Goal: Task Accomplishment & Management: Complete application form

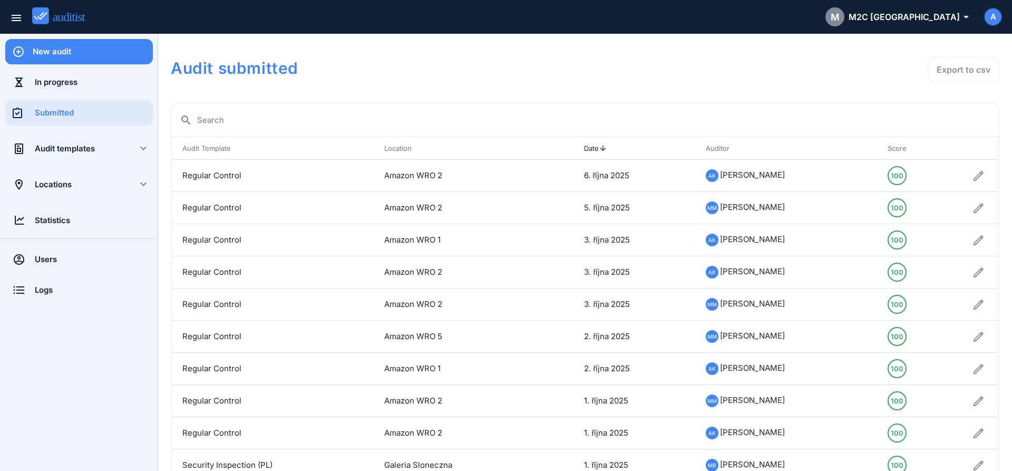
click at [119, 56] on div "New audit" at bounding box center [93, 52] width 120 height 12
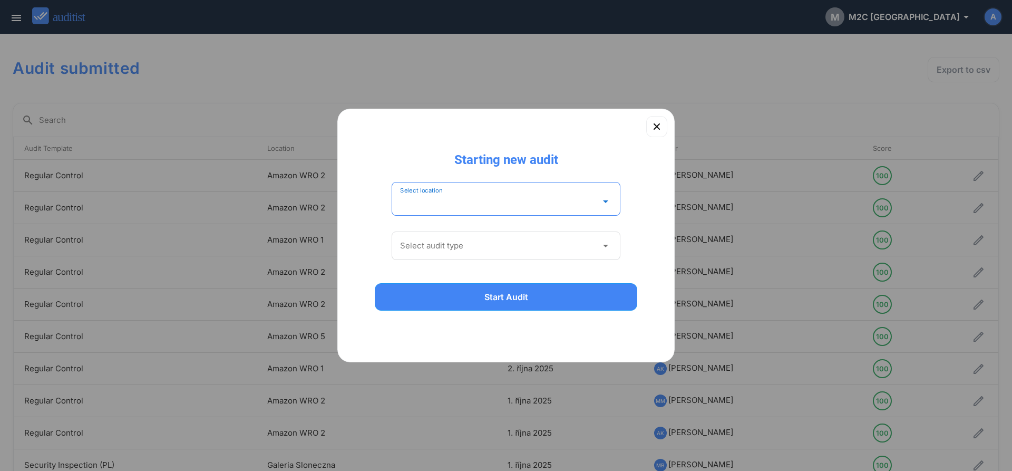
click at [521, 201] on input "Select location" at bounding box center [498, 201] width 197 height 17
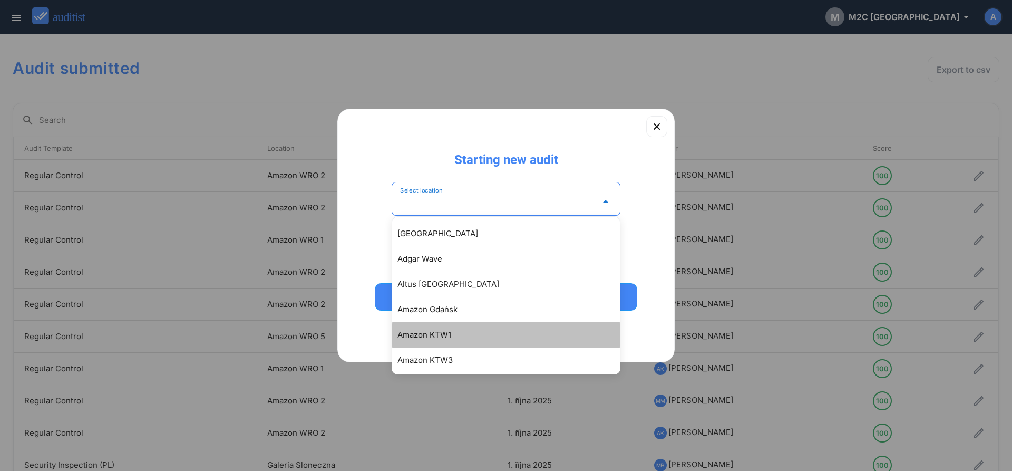
click at [467, 334] on div "Amazon KTW1" at bounding box center [511, 334] width 228 height 13
type input "**********"
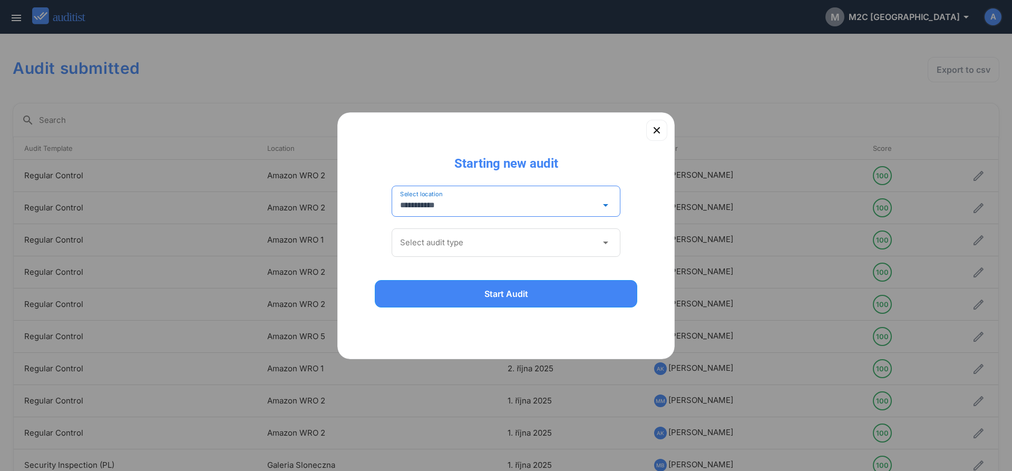
click at [442, 240] on input "Select audit type" at bounding box center [498, 242] width 197 height 17
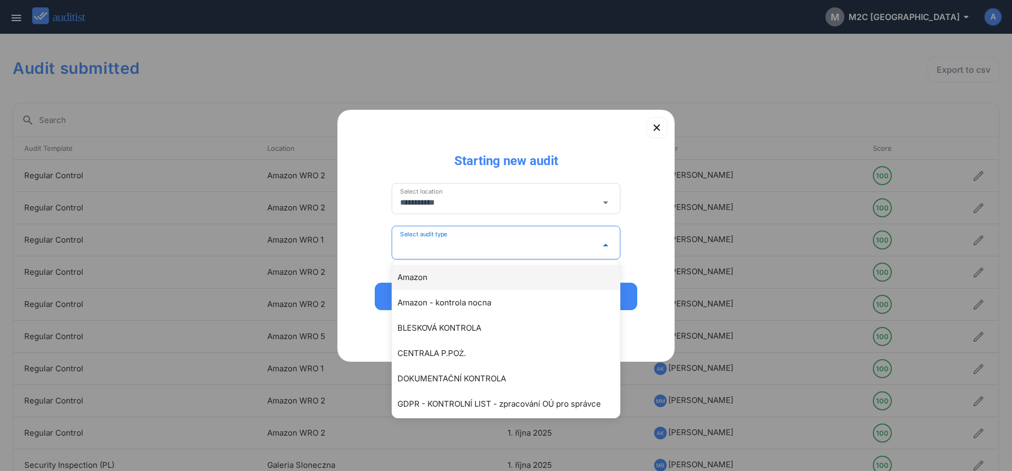
click at [428, 276] on div "Amazon" at bounding box center [511, 277] width 228 height 13
type input "******"
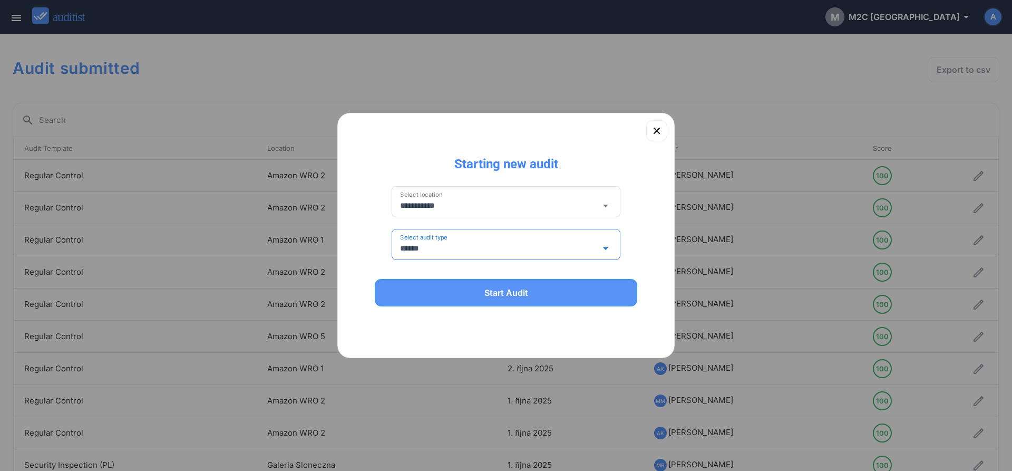
click at [450, 291] on div "Start Audit" at bounding box center [505, 292] width 235 height 13
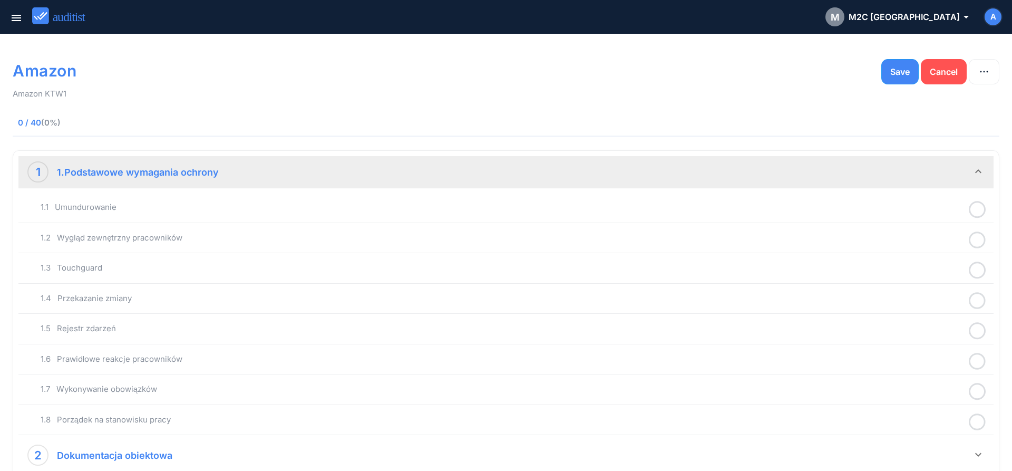
click at [974, 213] on icon at bounding box center [977, 209] width 17 height 21
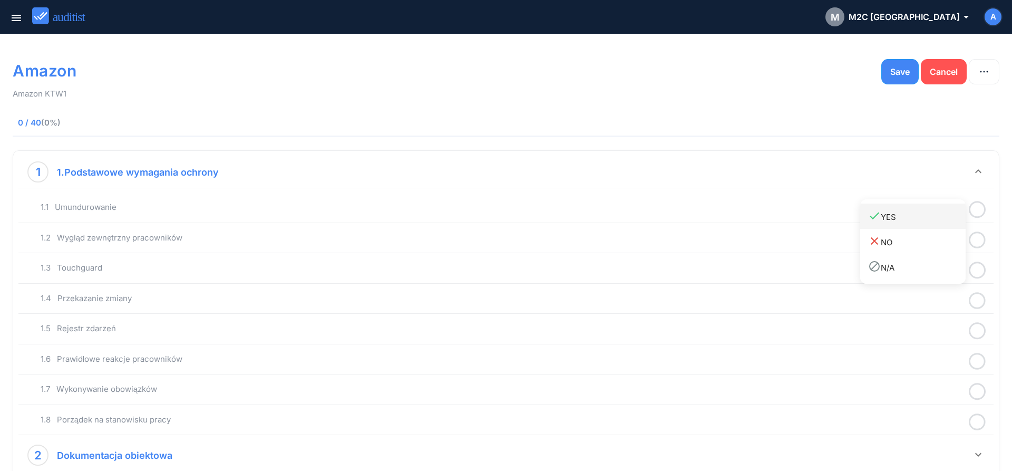
drag, startPoint x: 913, startPoint y: 221, endPoint x: 967, endPoint y: 238, distance: 56.7
click at [913, 221] on div "done YES" at bounding box center [916, 216] width 97 height 14
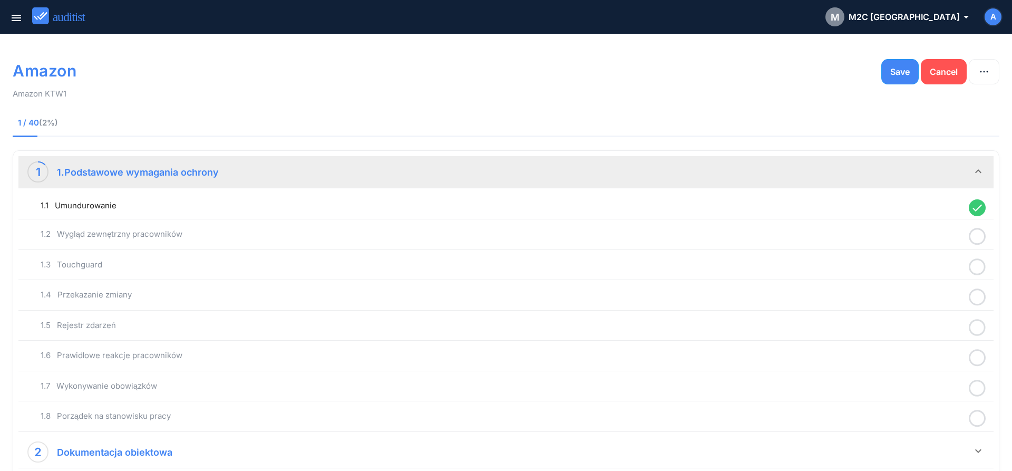
click at [973, 239] on icon at bounding box center [977, 236] width 17 height 21
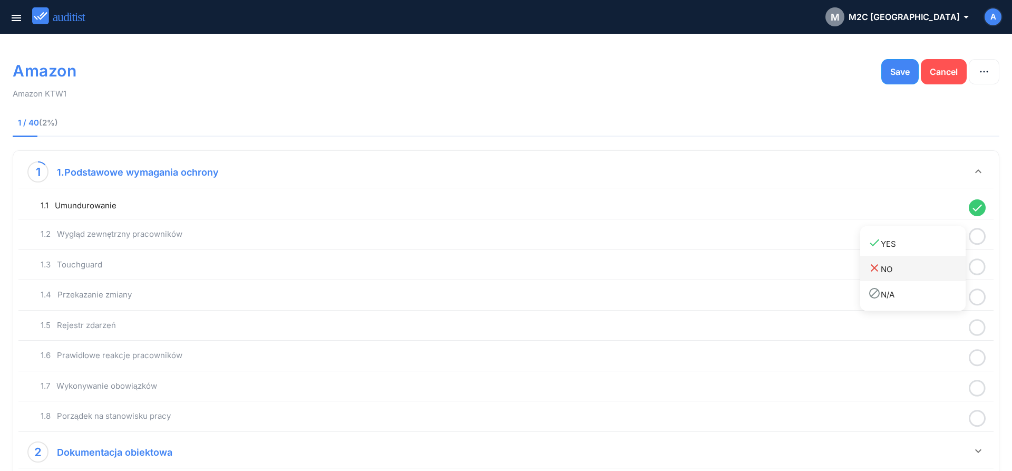
drag, startPoint x: 926, startPoint y: 243, endPoint x: 951, endPoint y: 258, distance: 28.1
click at [925, 247] on div "done YES" at bounding box center [916, 243] width 97 height 14
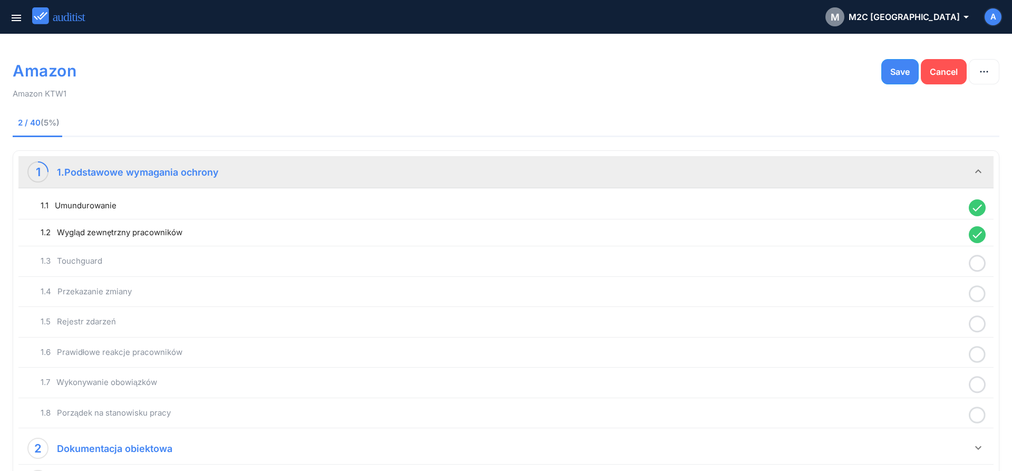
click at [979, 269] on icon at bounding box center [977, 263] width 17 height 21
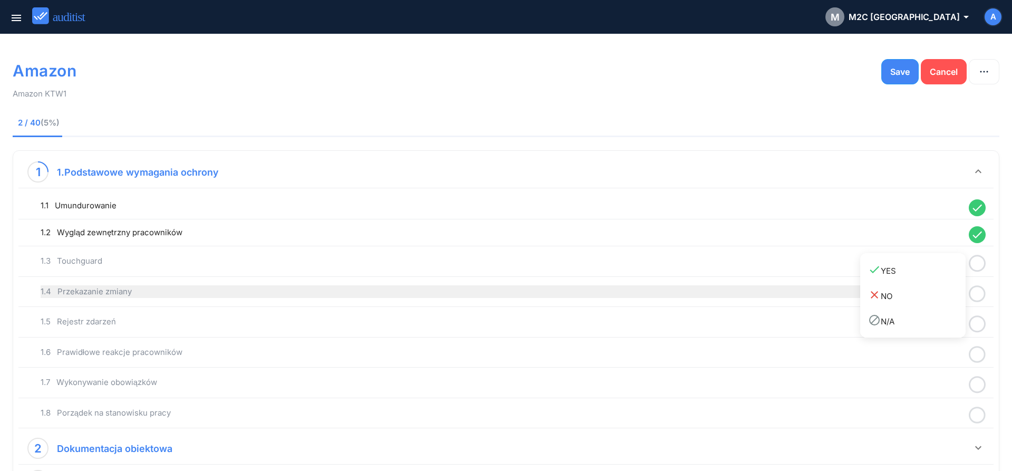
drag, startPoint x: 922, startPoint y: 274, endPoint x: 953, endPoint y: 285, distance: 32.5
click at [922, 277] on div "done YES" at bounding box center [916, 270] width 97 height 14
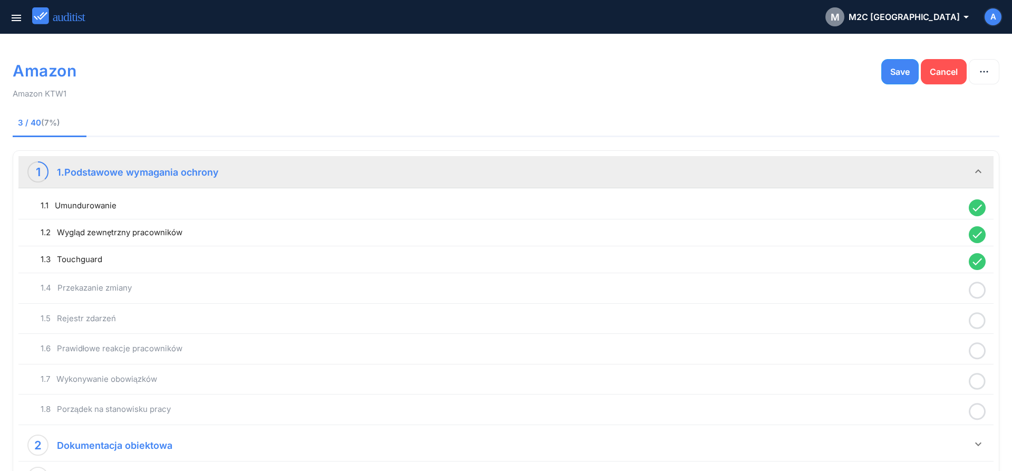
click at [980, 294] on icon at bounding box center [977, 290] width 17 height 21
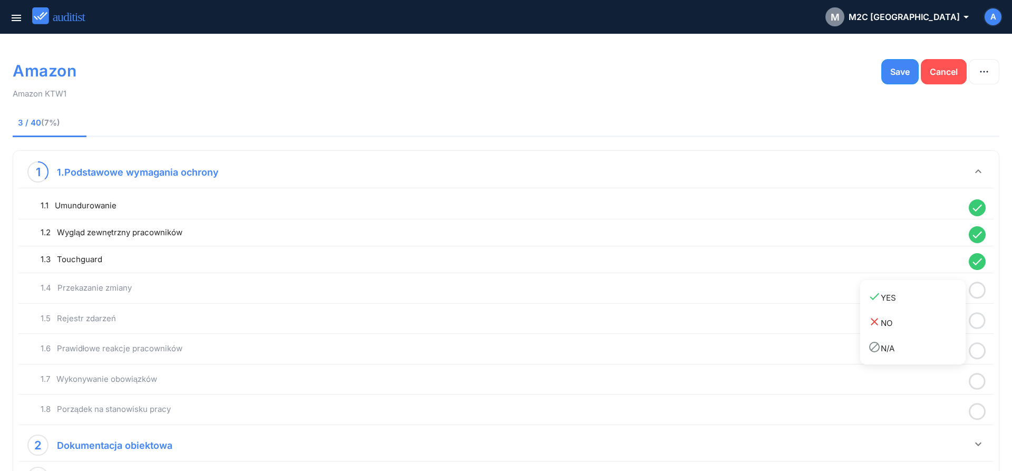
drag, startPoint x: 910, startPoint y: 296, endPoint x: 967, endPoint y: 320, distance: 61.9
click at [914, 301] on div "done YES" at bounding box center [916, 297] width 97 height 14
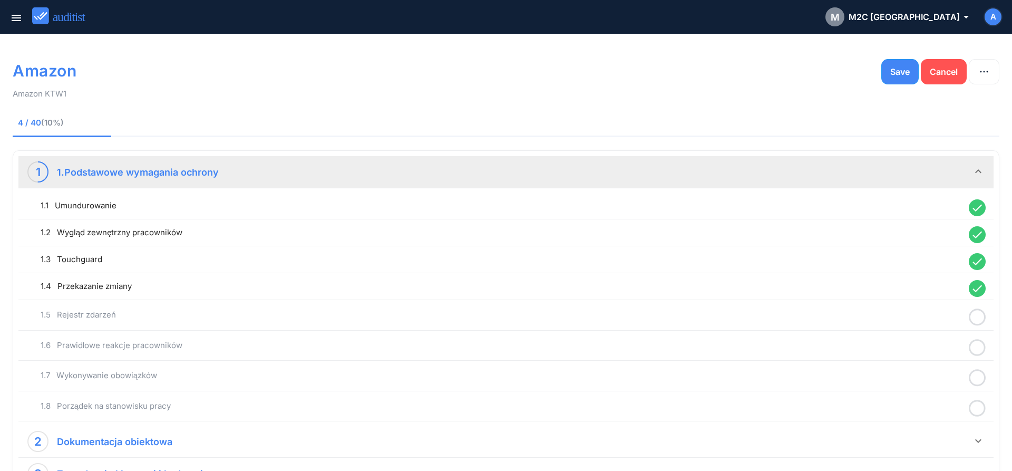
click at [977, 317] on icon at bounding box center [977, 317] width 17 height 21
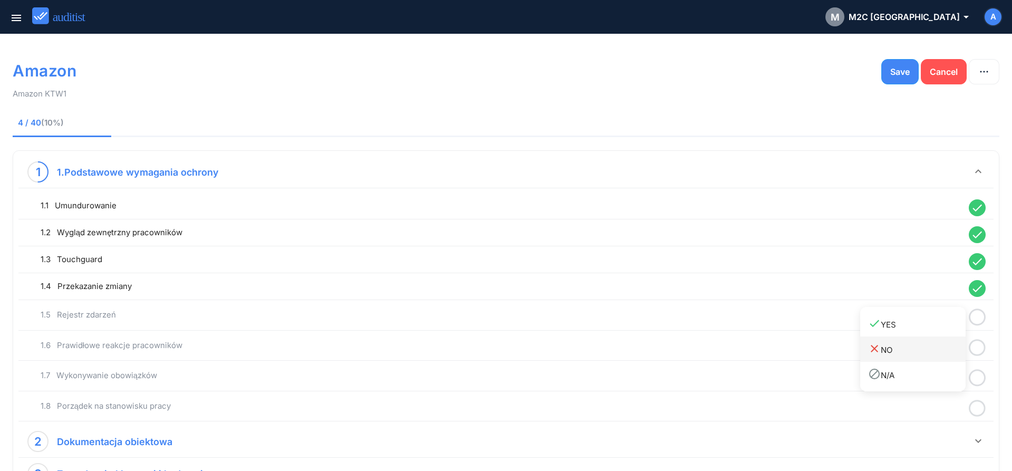
drag, startPoint x: 923, startPoint y: 328, endPoint x: 952, endPoint y: 339, distance: 30.5
click at [926, 329] on div "done YES" at bounding box center [916, 324] width 97 height 14
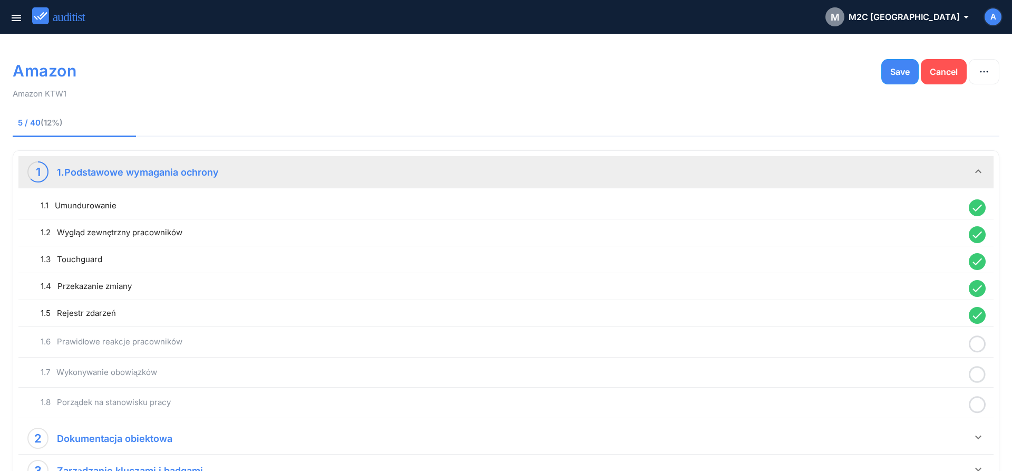
click at [976, 348] on icon at bounding box center [977, 344] width 17 height 21
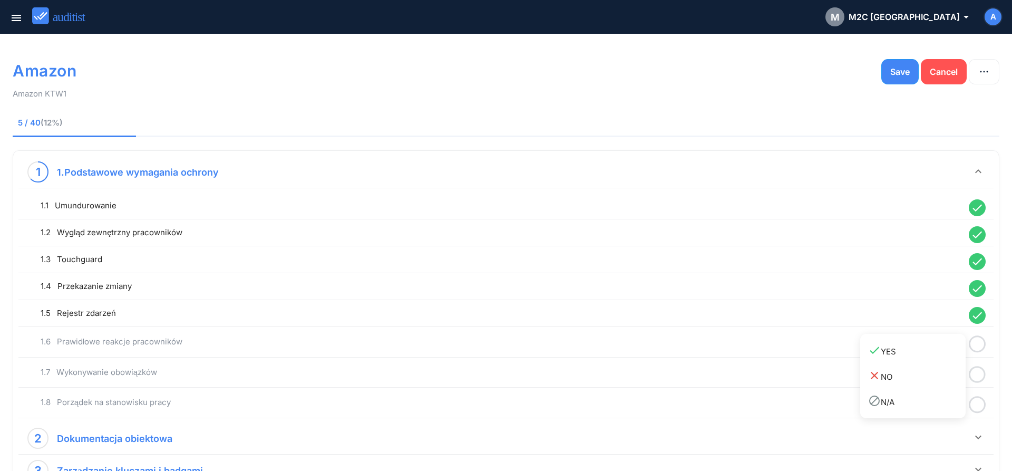
drag, startPoint x: 911, startPoint y: 358, endPoint x: 957, endPoint y: 376, distance: 48.7
click at [916, 362] on link "done YES" at bounding box center [912, 350] width 105 height 25
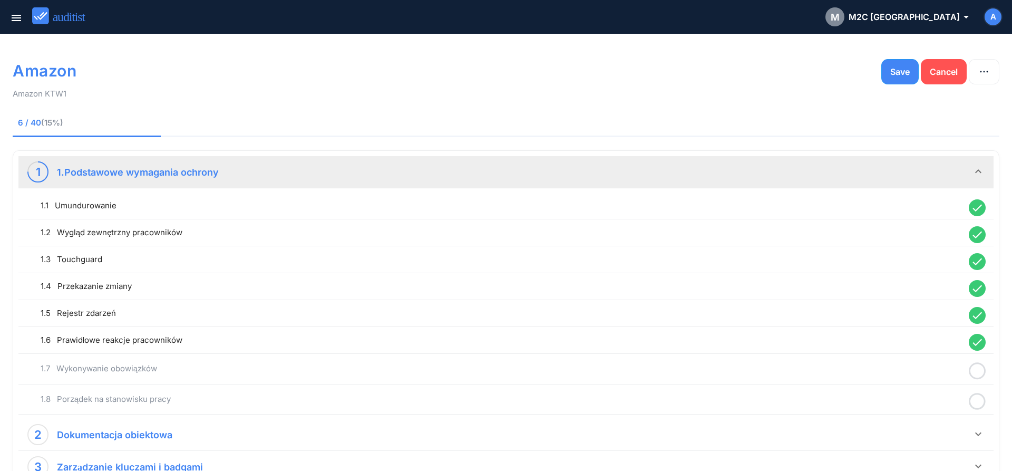
click at [978, 376] on icon at bounding box center [977, 370] width 17 height 21
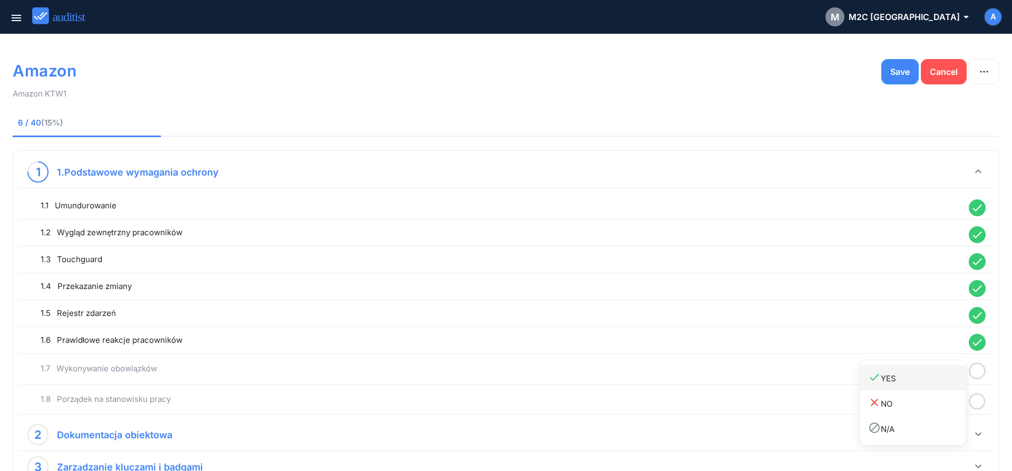
drag, startPoint x: 932, startPoint y: 377, endPoint x: 947, endPoint y: 388, distance: 18.4
click at [932, 379] on div "done YES" at bounding box center [916, 377] width 97 height 14
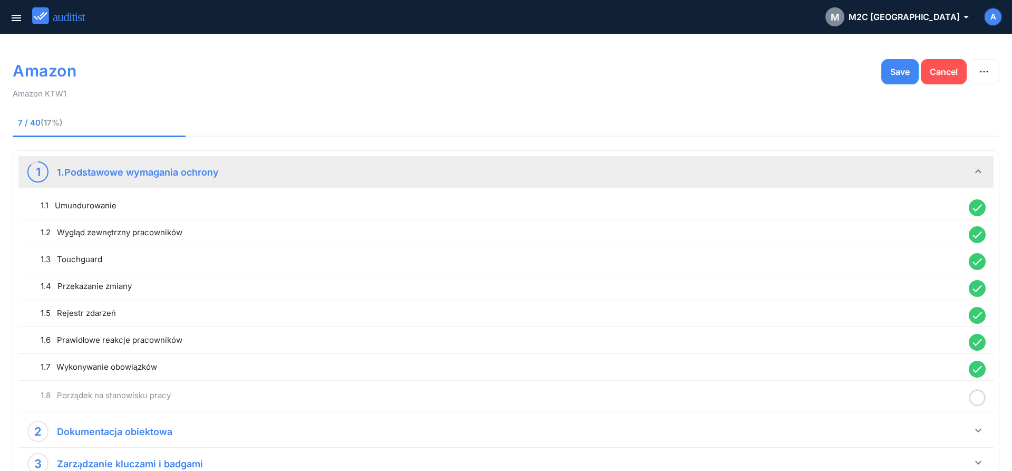
click at [974, 399] on icon at bounding box center [977, 397] width 17 height 21
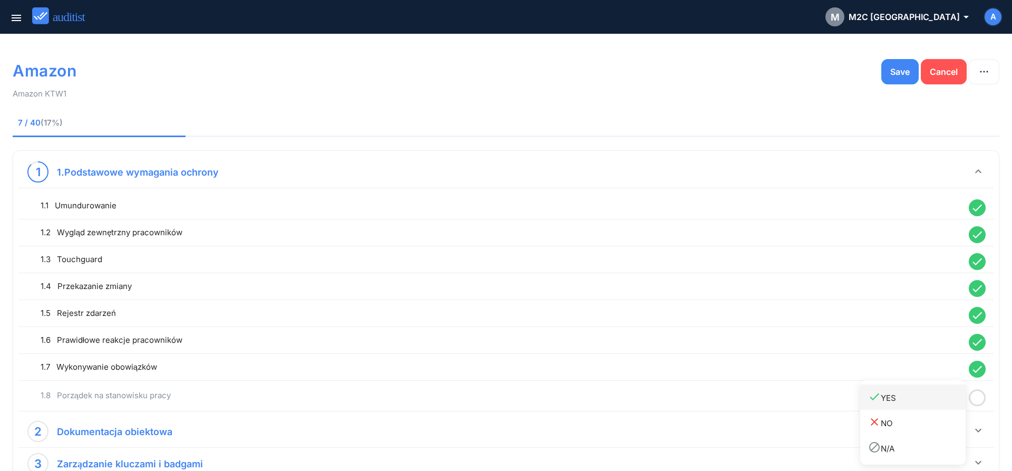
drag, startPoint x: 929, startPoint y: 402, endPoint x: 948, endPoint y: 390, distance: 22.5
click at [928, 403] on div "done YES" at bounding box center [916, 397] width 97 height 14
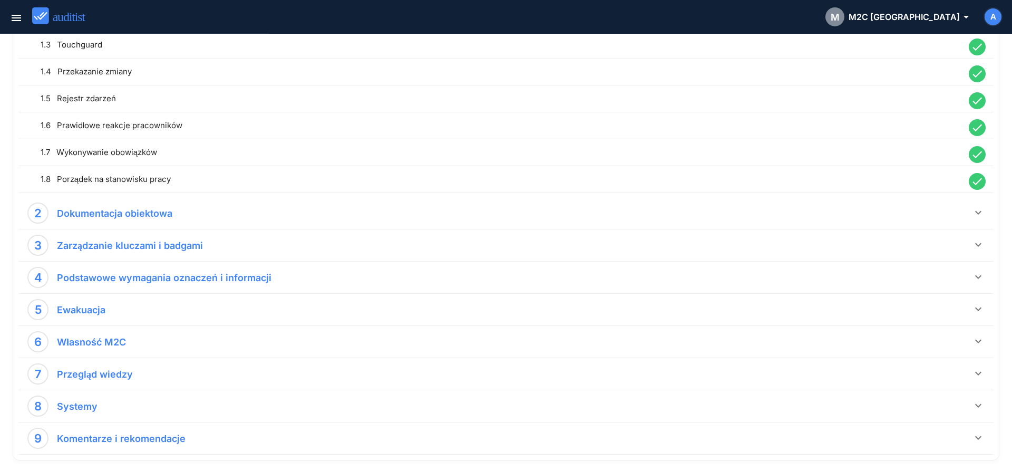
scroll to position [260, 0]
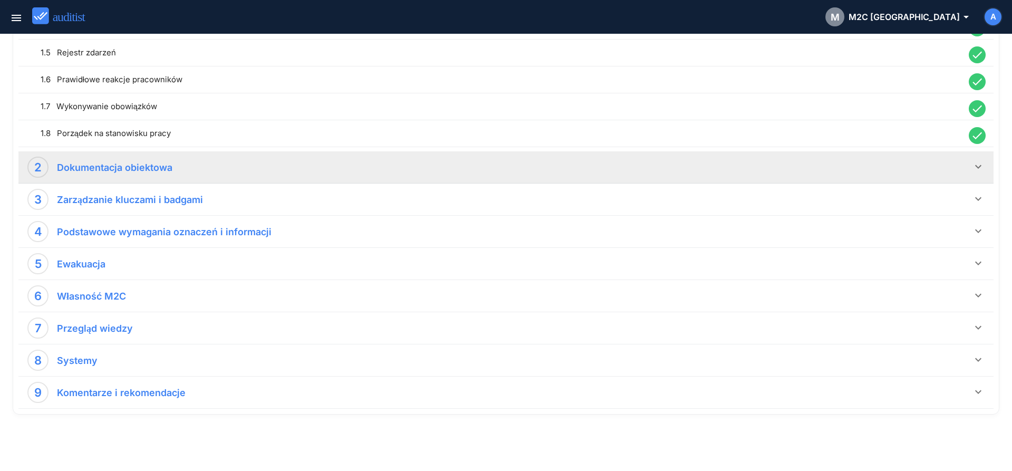
click at [977, 167] on icon "keyboard_arrow_down" at bounding box center [978, 166] width 13 height 13
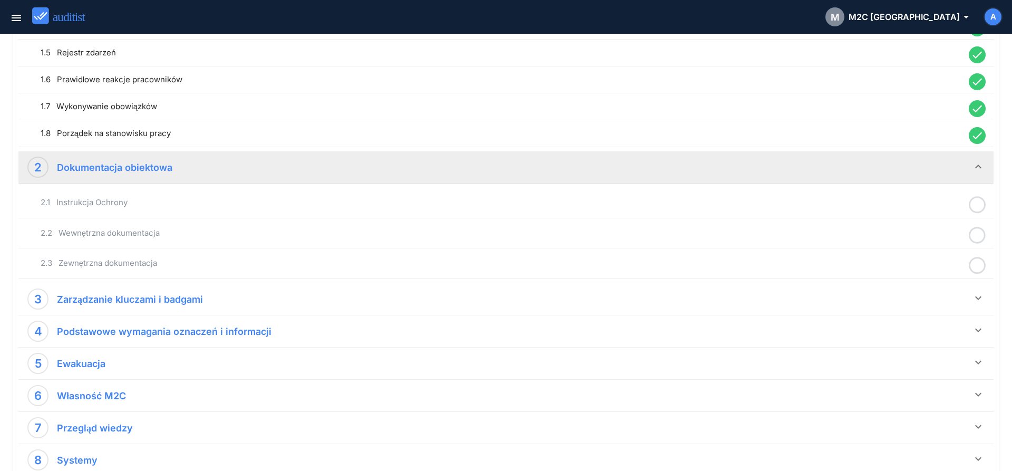
click at [977, 201] on icon at bounding box center [977, 204] width 17 height 21
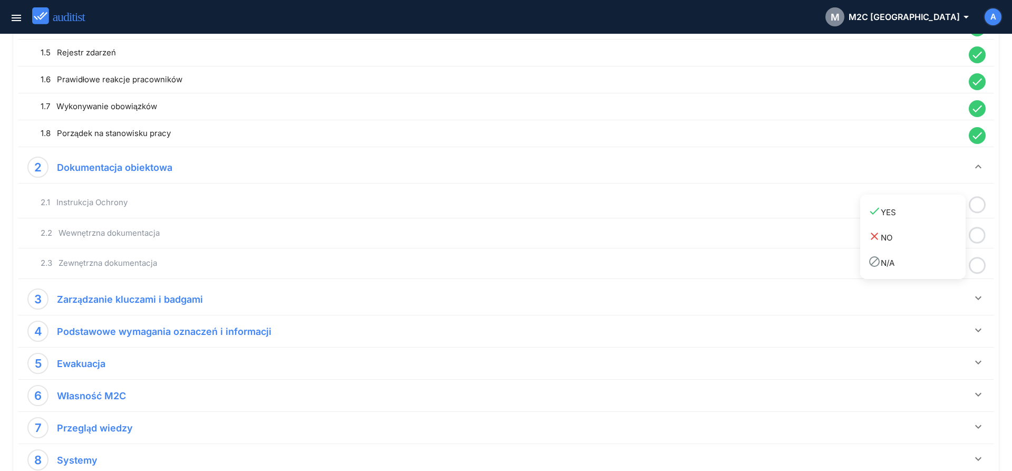
drag, startPoint x: 934, startPoint y: 217, endPoint x: 978, endPoint y: 234, distance: 47.1
click at [938, 220] on link "done YES" at bounding box center [912, 211] width 105 height 25
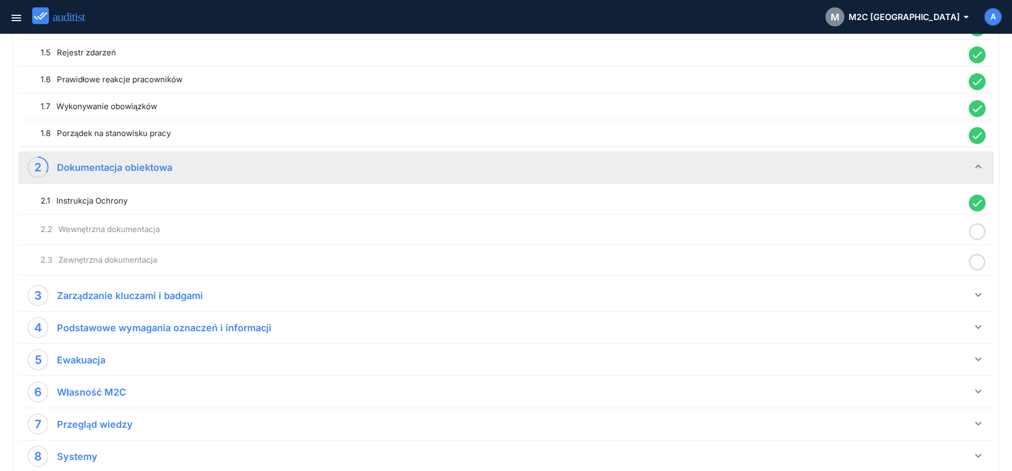
click at [981, 235] on icon at bounding box center [977, 231] width 17 height 21
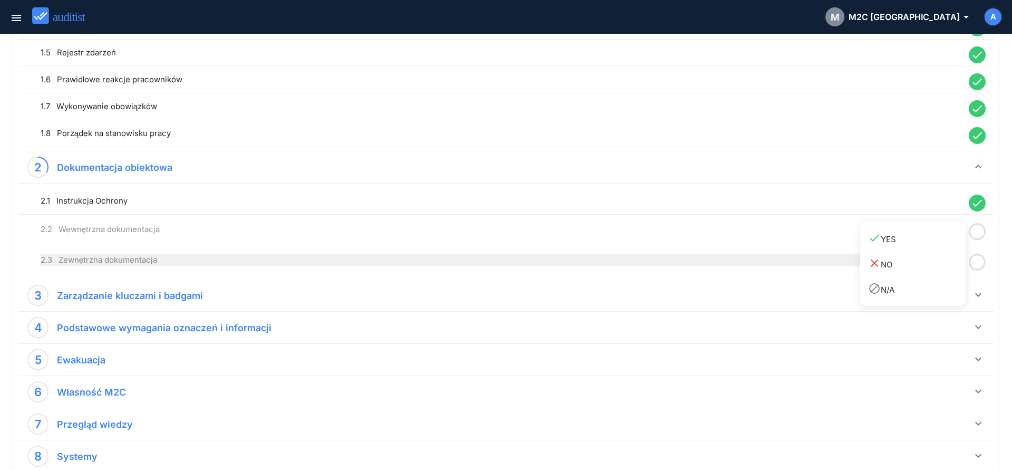
drag, startPoint x: 932, startPoint y: 245, endPoint x: 956, endPoint y: 256, distance: 26.4
click at [933, 247] on link "done YES" at bounding box center [912, 238] width 105 height 25
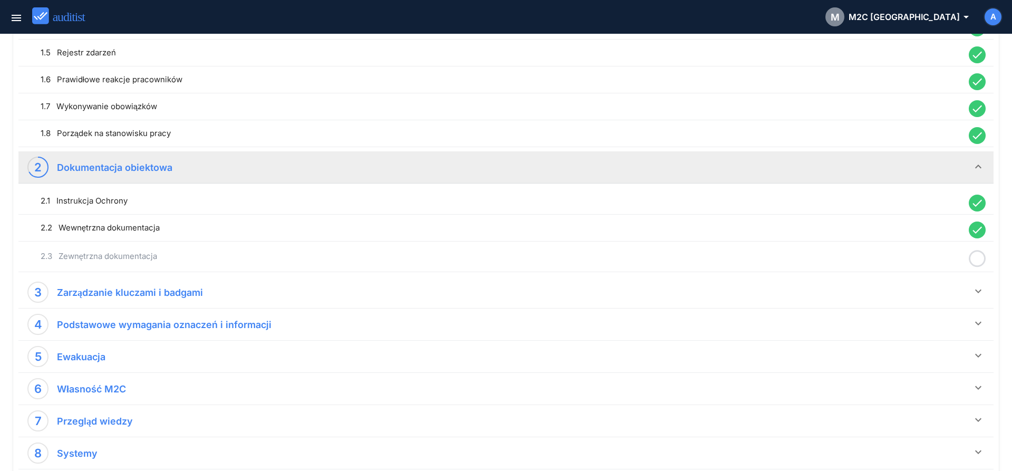
click at [976, 262] on icon at bounding box center [977, 258] width 17 height 21
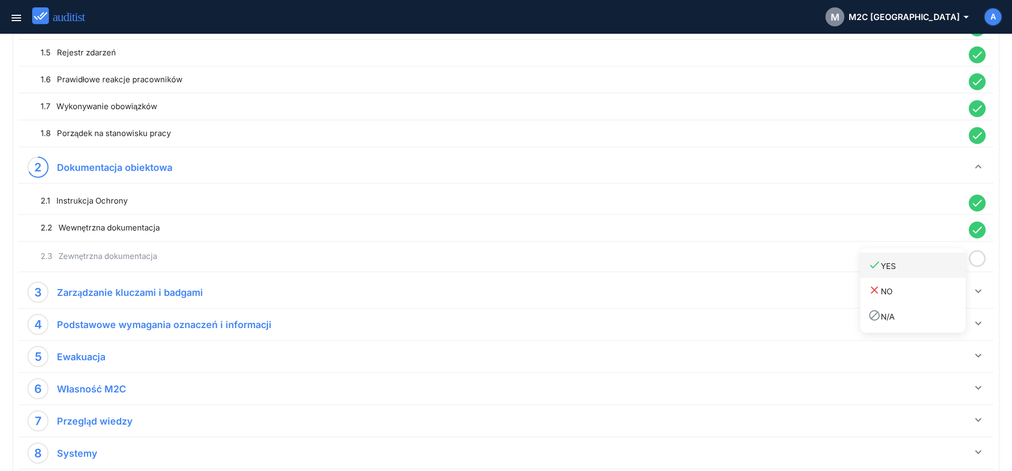
drag, startPoint x: 922, startPoint y: 272, endPoint x: 928, endPoint y: 277, distance: 6.7
click at [920, 274] on link "done YES" at bounding box center [912, 264] width 105 height 25
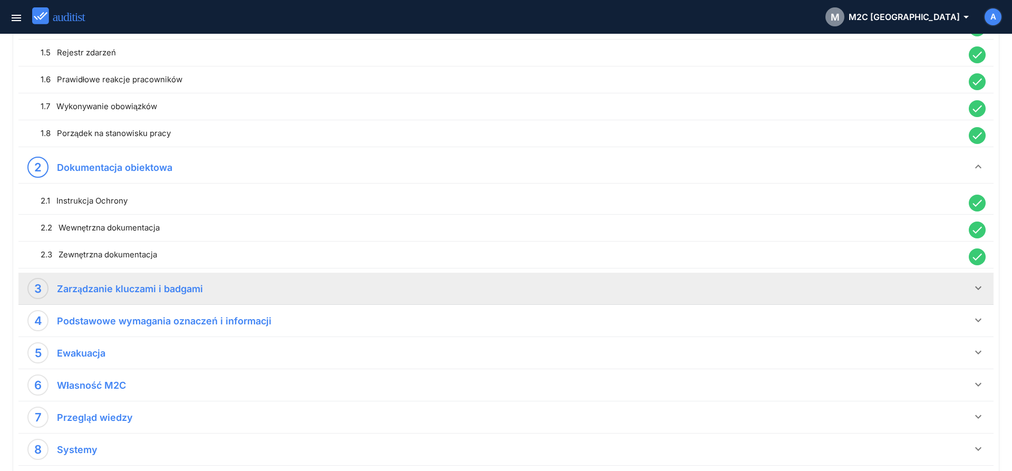
click at [976, 291] on icon "keyboard_arrow_down" at bounding box center [978, 287] width 13 height 13
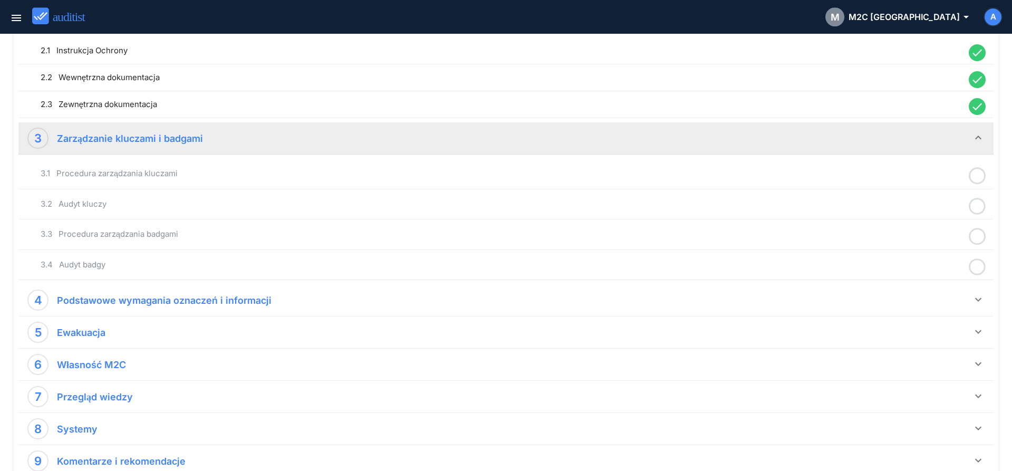
scroll to position [422, 0]
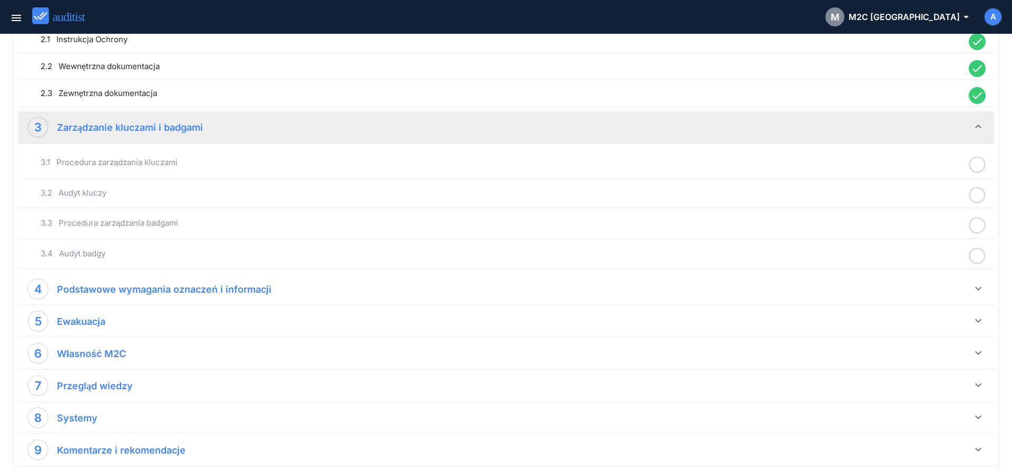
click at [977, 165] on icon at bounding box center [977, 164] width 17 height 21
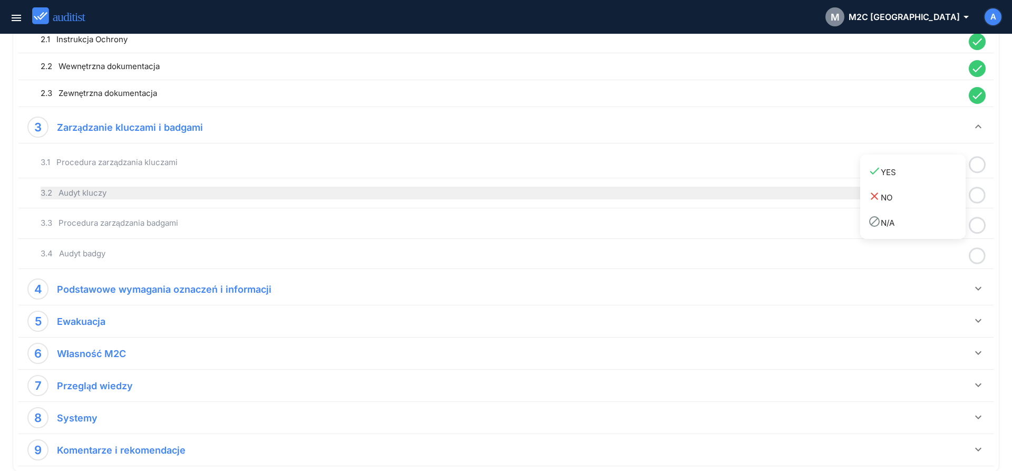
drag, startPoint x: 906, startPoint y: 176, endPoint x: 942, endPoint y: 189, distance: 37.5
click at [912, 181] on link "done YES" at bounding box center [912, 171] width 105 height 25
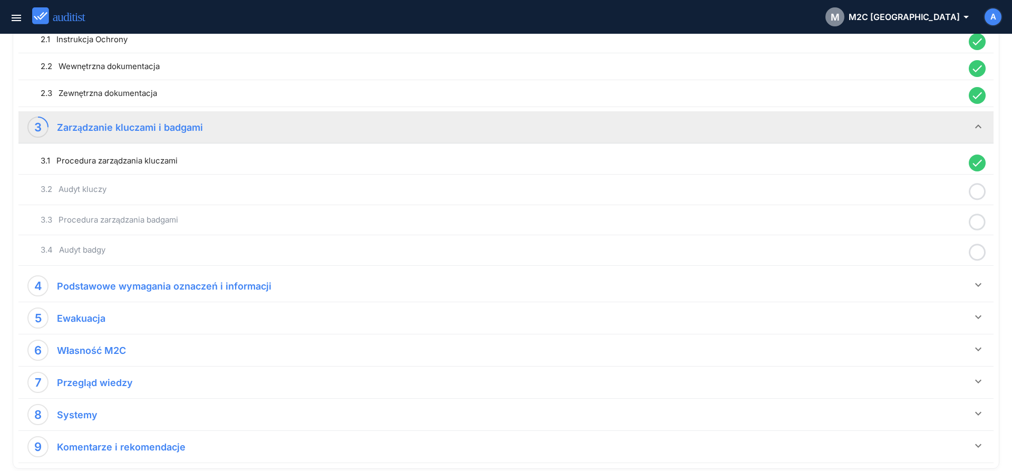
click at [977, 196] on icon at bounding box center [977, 191] width 17 height 21
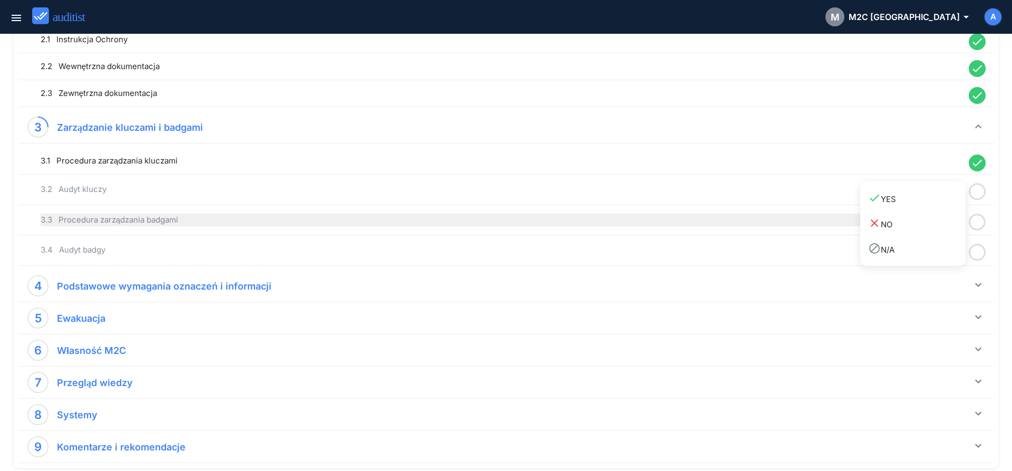
drag, startPoint x: 920, startPoint y: 210, endPoint x: 955, endPoint y: 215, distance: 35.7
click at [922, 211] on div "done YES close NO block N/A" at bounding box center [912, 223] width 105 height 84
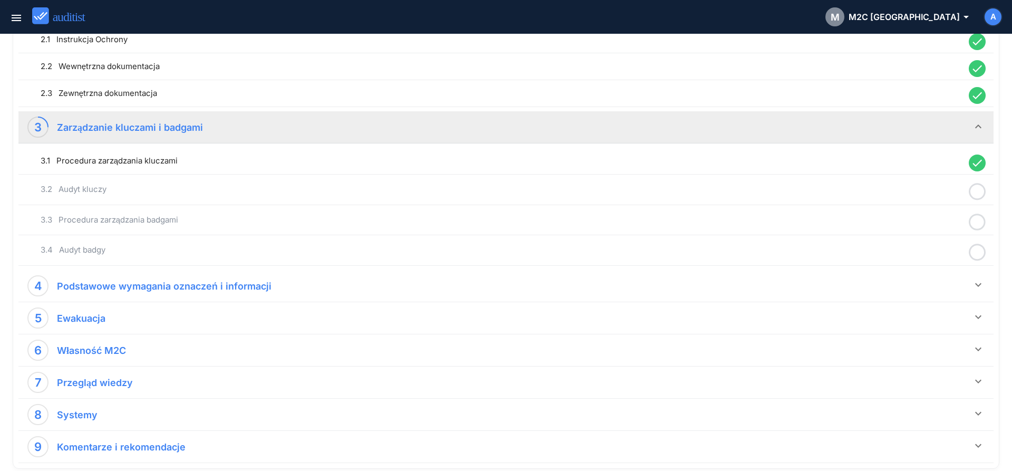
click at [977, 189] on icon at bounding box center [977, 191] width 17 height 21
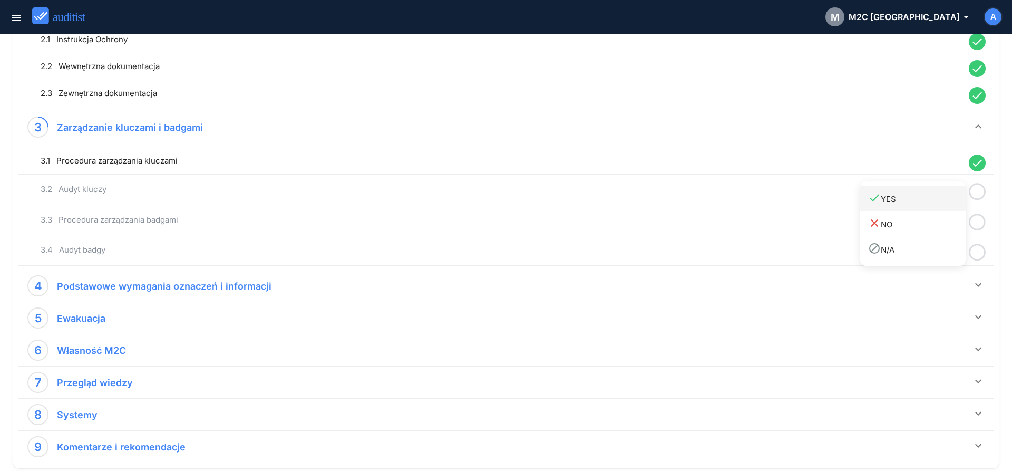
drag, startPoint x: 922, startPoint y: 201, endPoint x: 974, endPoint y: 213, distance: 53.4
click at [924, 201] on div "done YES" at bounding box center [916, 198] width 97 height 14
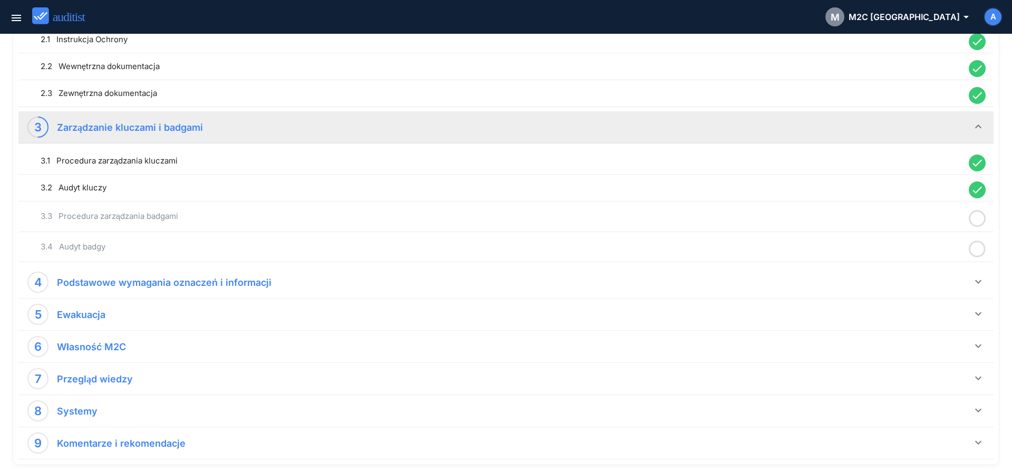
drag, startPoint x: 973, startPoint y: 216, endPoint x: 956, endPoint y: 222, distance: 17.8
click at [973, 218] on icon at bounding box center [977, 218] width 17 height 21
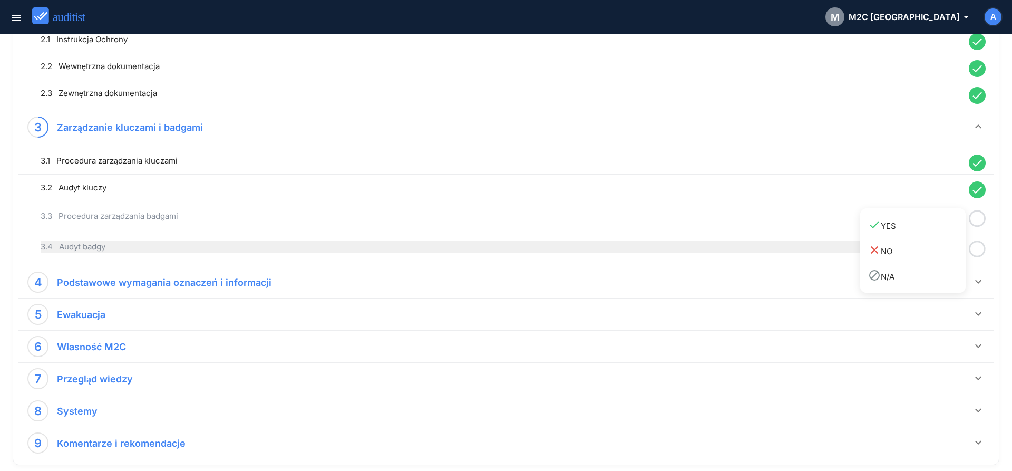
drag, startPoint x: 911, startPoint y: 227, endPoint x: 954, endPoint y: 247, distance: 47.6
click at [911, 229] on div "done YES" at bounding box center [916, 225] width 97 height 14
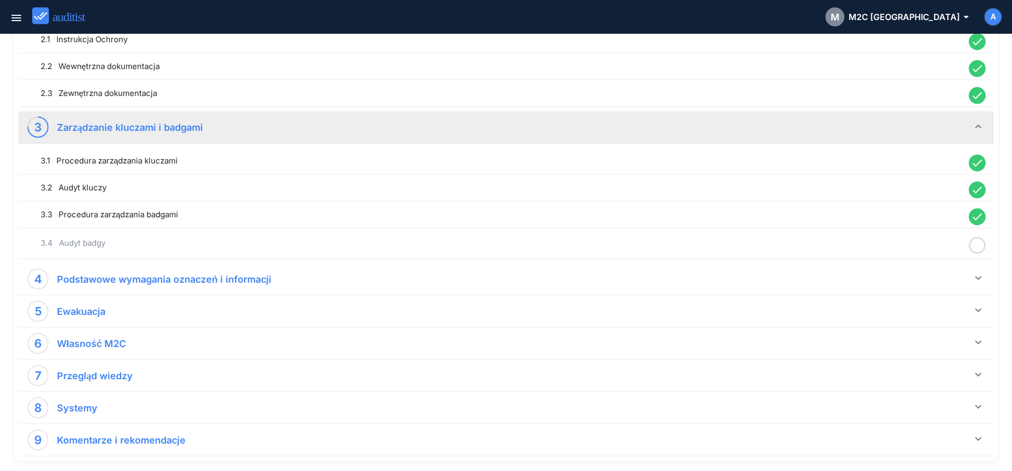
click at [971, 246] on icon at bounding box center [977, 245] width 17 height 21
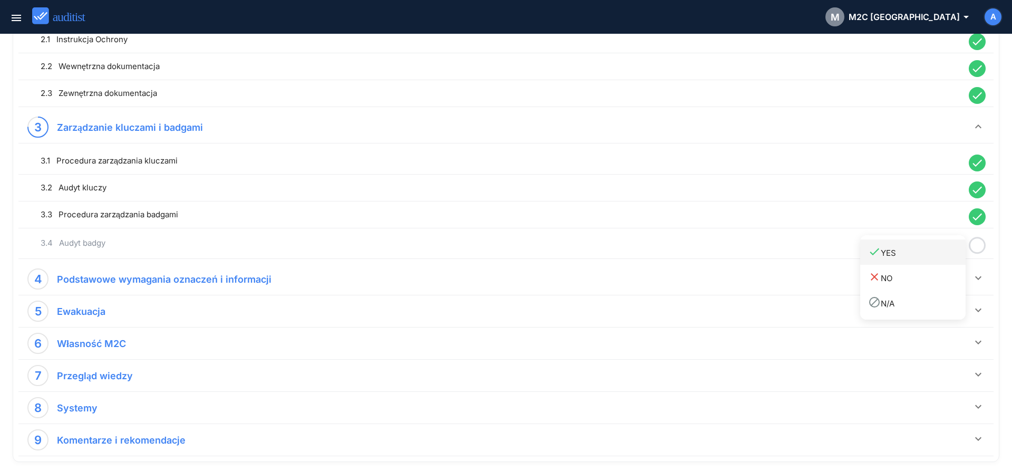
click at [926, 256] on div "done YES" at bounding box center [916, 252] width 97 height 14
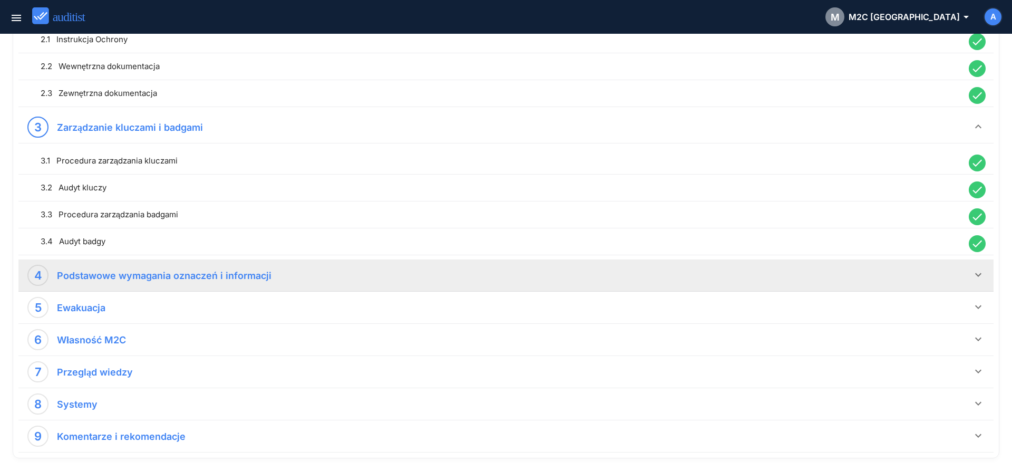
click at [978, 276] on icon "keyboard_arrow_down" at bounding box center [978, 274] width 13 height 13
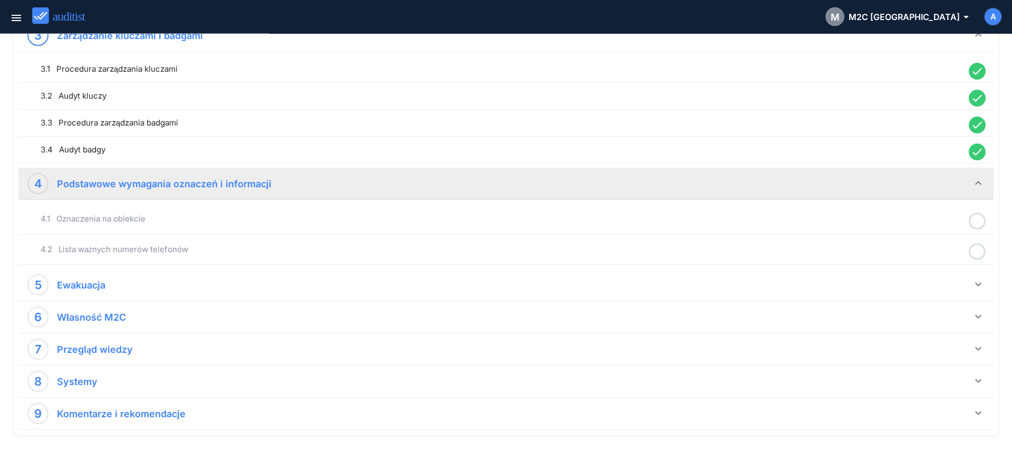
scroll to position [533, 0]
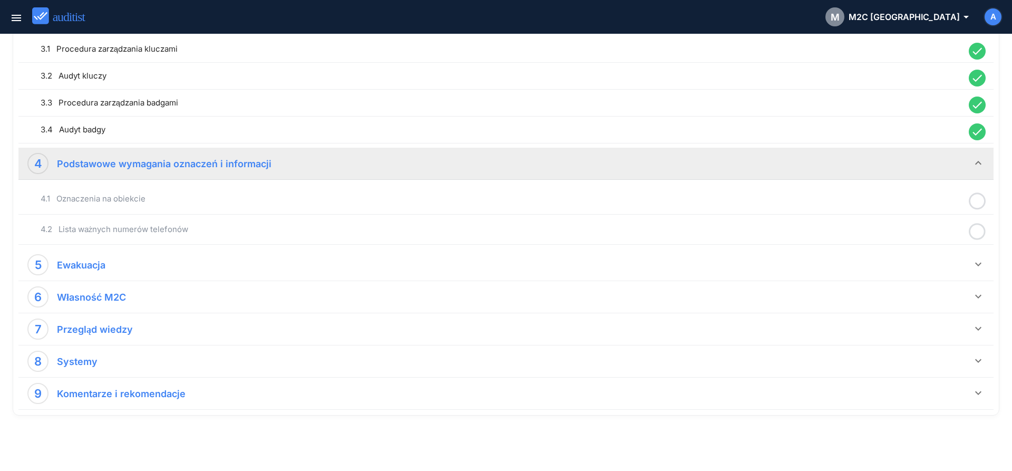
click at [973, 205] on icon at bounding box center [977, 201] width 17 height 21
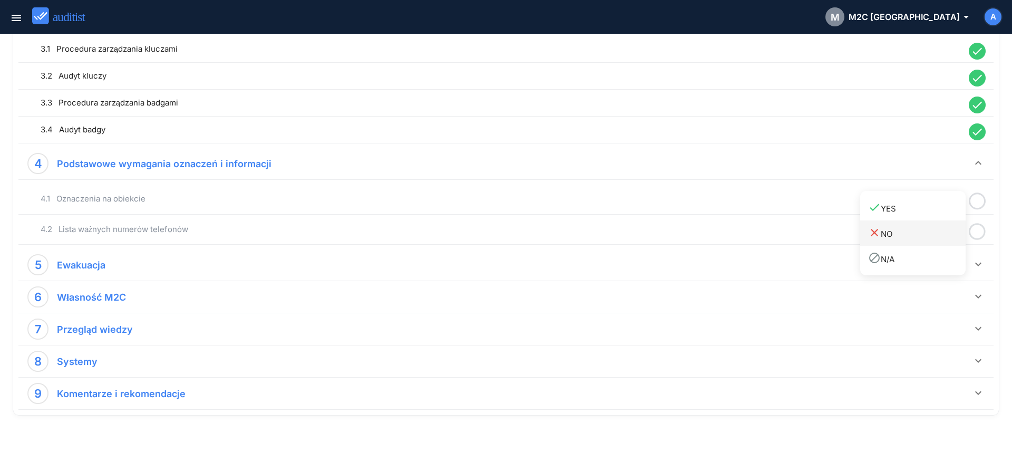
drag, startPoint x: 929, startPoint y: 210, endPoint x: 950, endPoint y: 220, distance: 22.9
click at [930, 210] on div "done YES" at bounding box center [916, 208] width 97 height 14
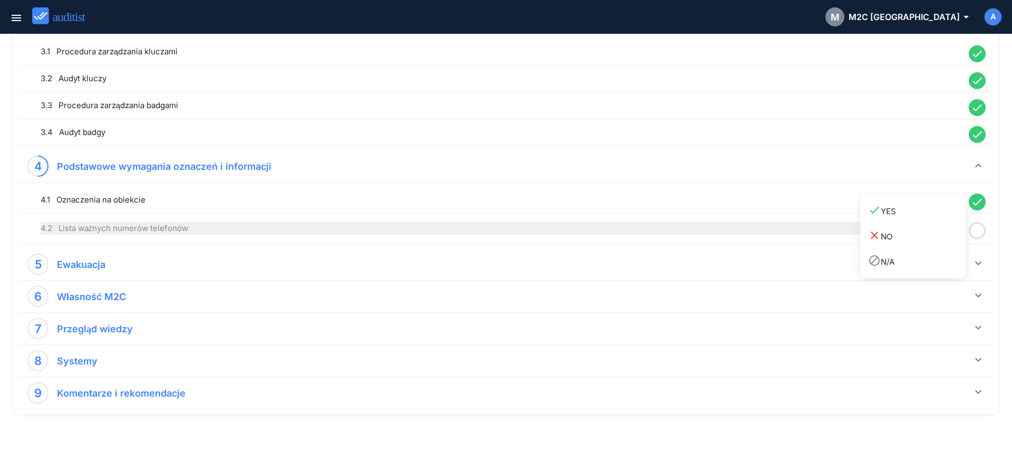
scroll to position [530, 0]
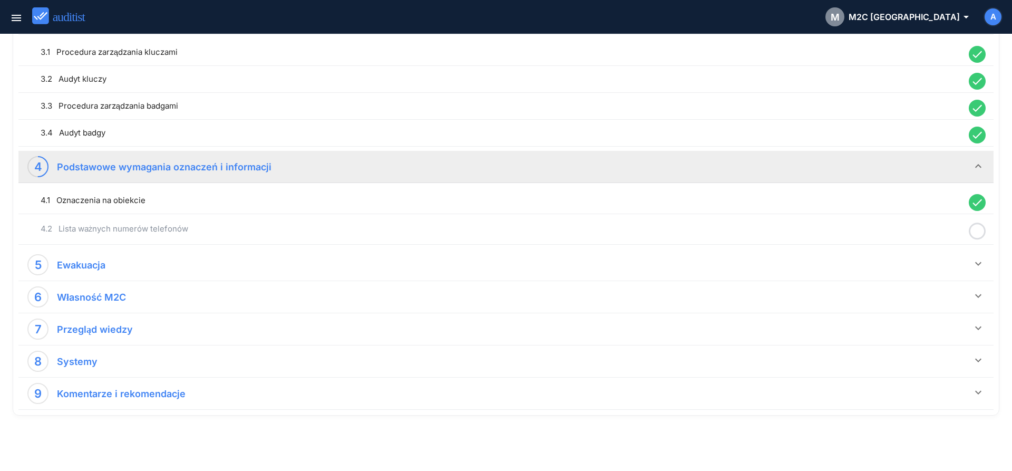
click at [978, 231] on icon at bounding box center [977, 231] width 17 height 21
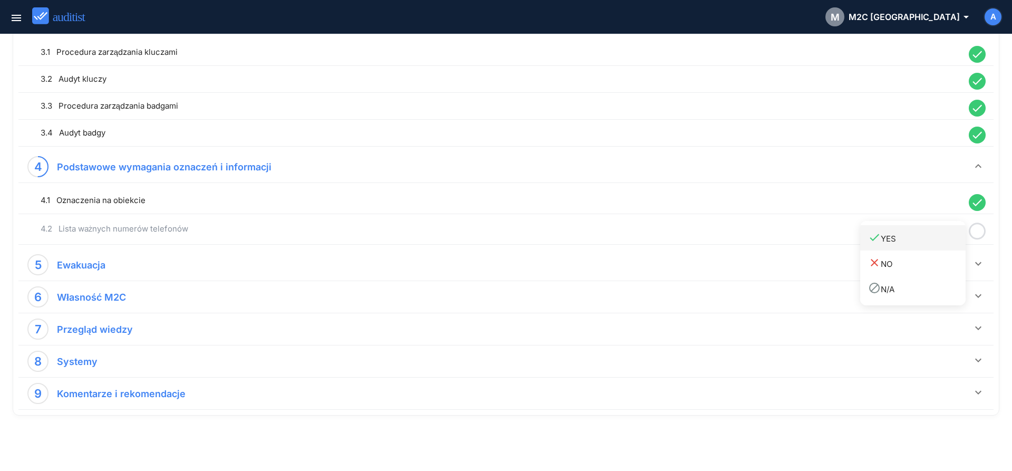
click at [937, 236] on div "done YES" at bounding box center [916, 238] width 97 height 14
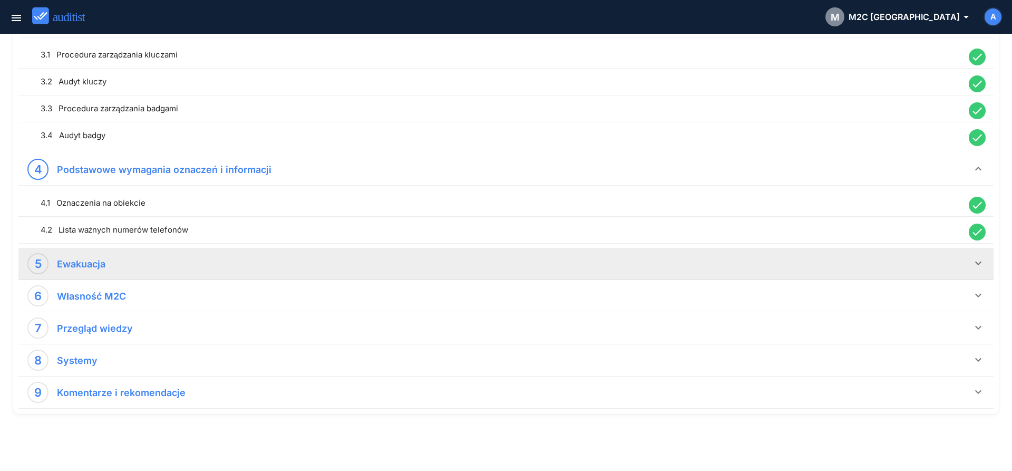
click at [977, 264] on icon "keyboard_arrow_down" at bounding box center [978, 263] width 13 height 13
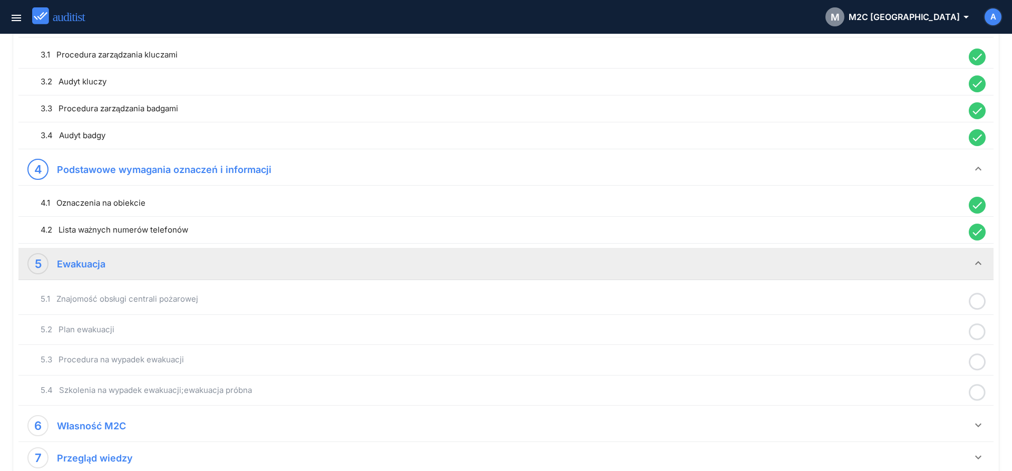
click at [975, 301] on icon at bounding box center [977, 301] width 17 height 21
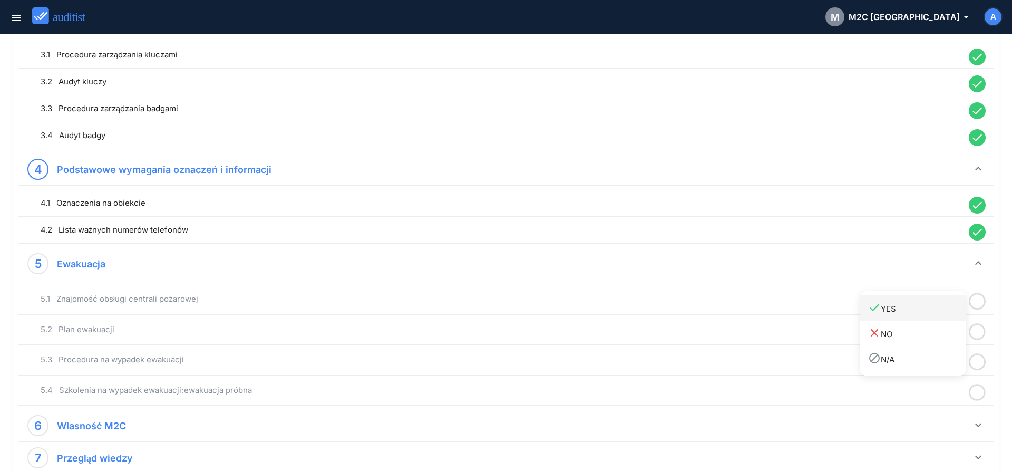
click at [928, 310] on div "done YES" at bounding box center [916, 308] width 97 height 14
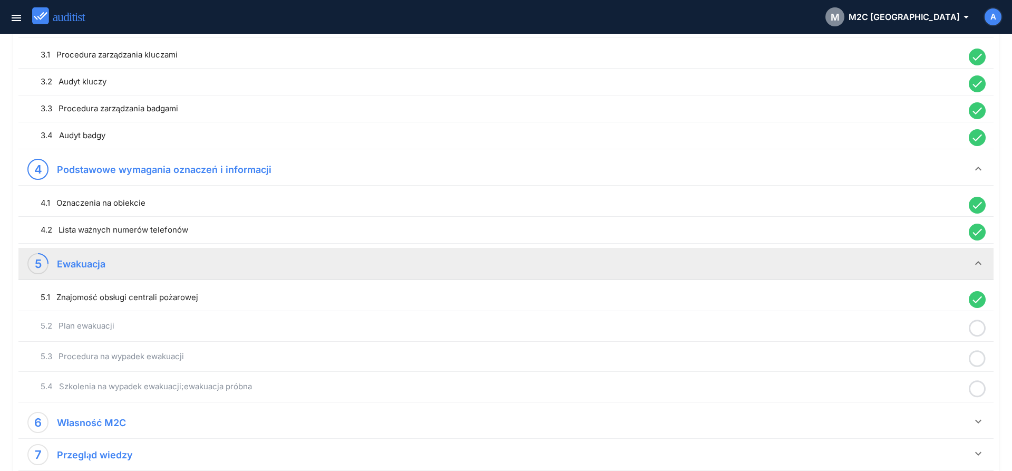
click at [979, 329] on icon at bounding box center [977, 328] width 17 height 21
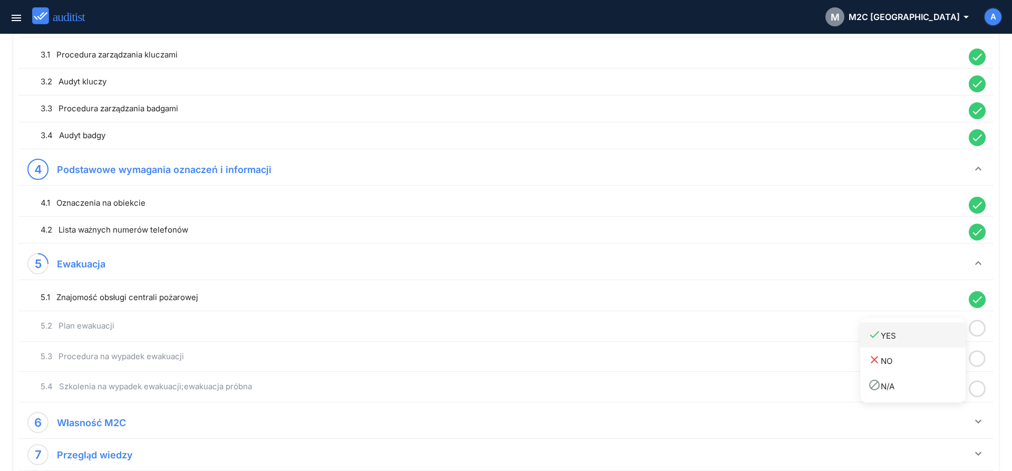
drag, startPoint x: 926, startPoint y: 333, endPoint x: 934, endPoint y: 343, distance: 13.5
click at [925, 335] on div "done YES" at bounding box center [916, 335] width 97 height 14
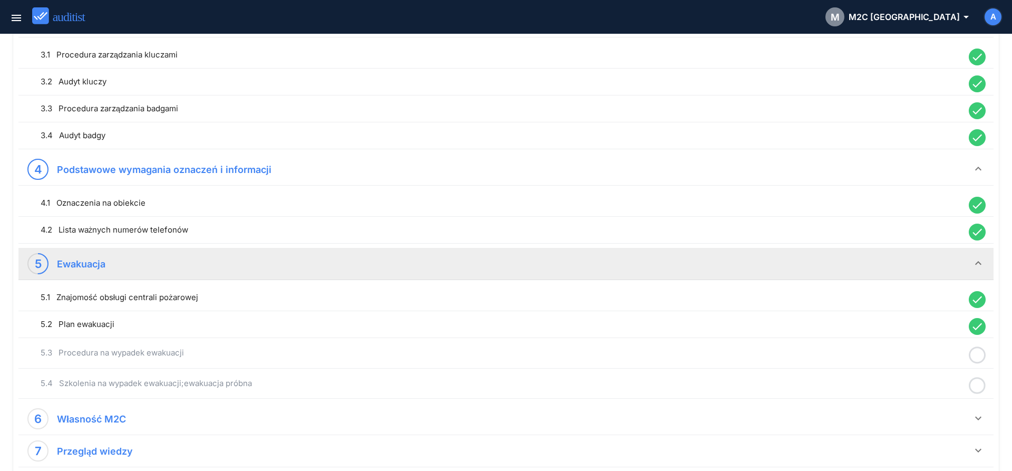
click at [979, 360] on icon at bounding box center [977, 355] width 17 height 21
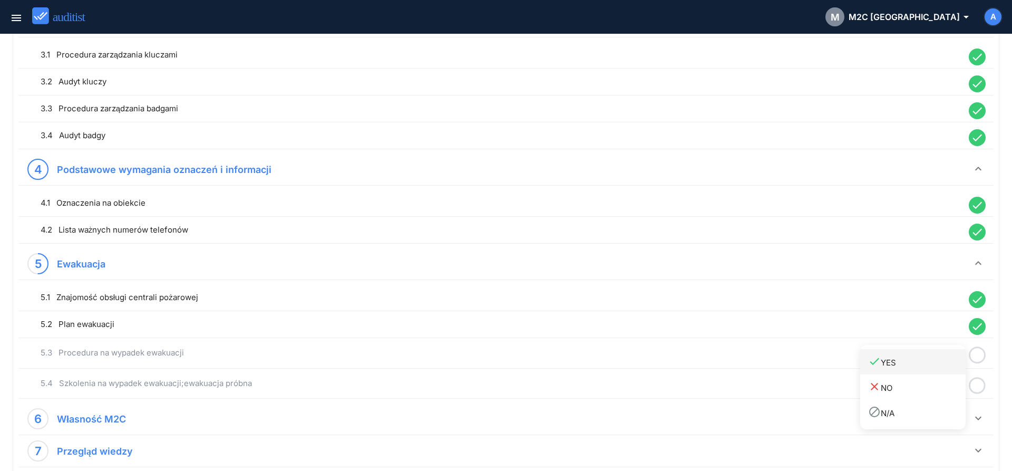
drag, startPoint x: 929, startPoint y: 364, endPoint x: 936, endPoint y: 373, distance: 11.2
click at [928, 366] on div "done YES" at bounding box center [916, 362] width 97 height 14
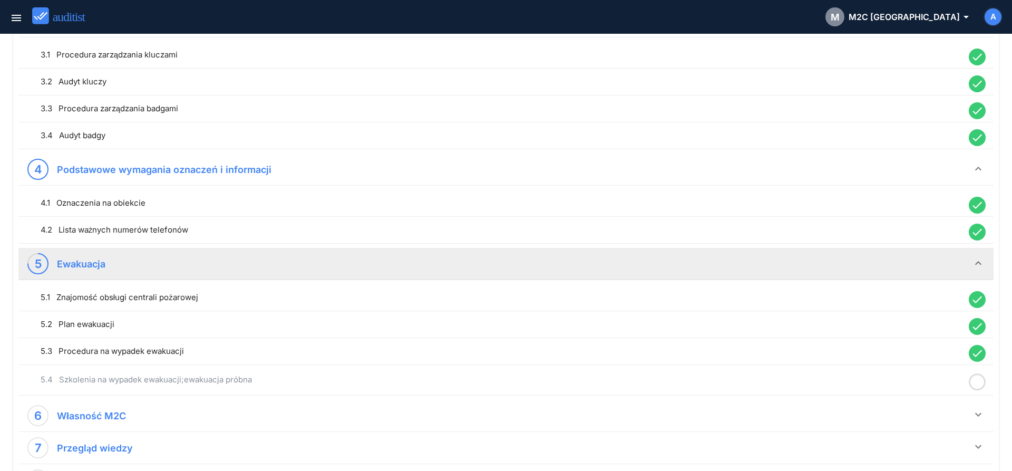
click at [974, 385] on icon at bounding box center [977, 382] width 17 height 21
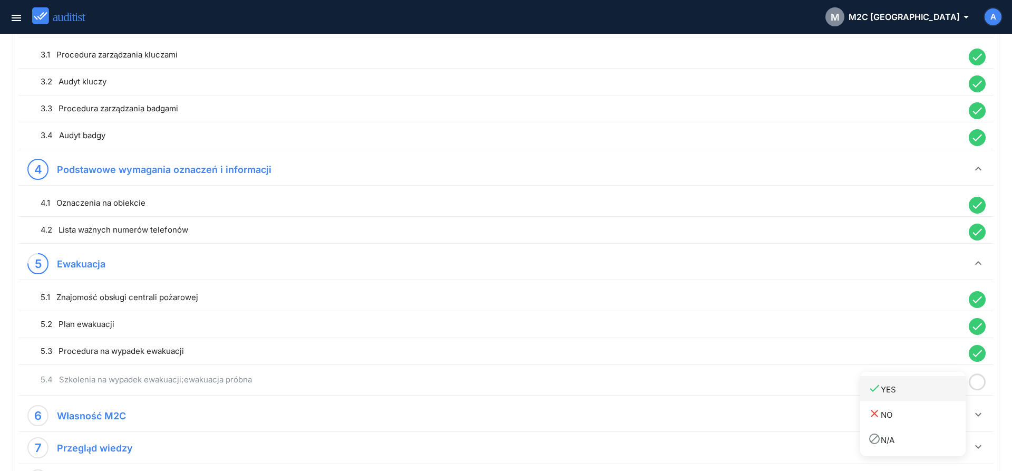
click at [913, 389] on div "done YES" at bounding box center [916, 389] width 97 height 14
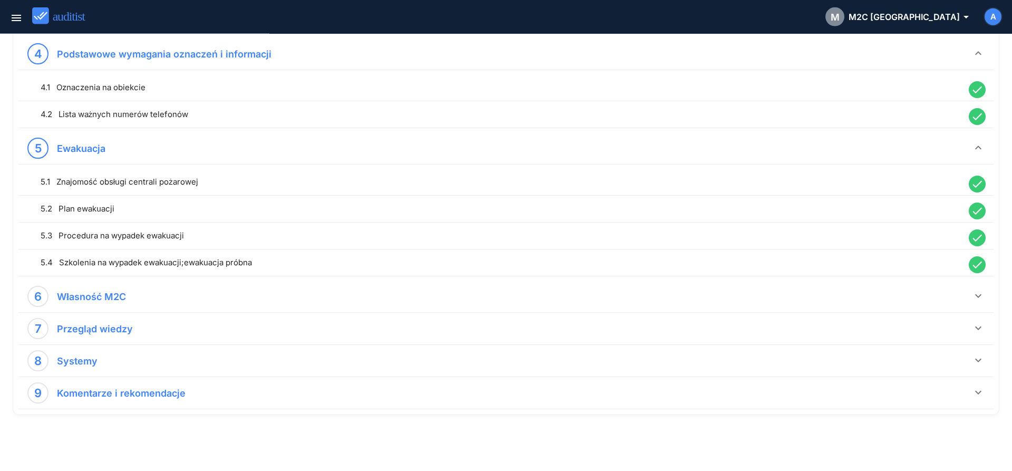
scroll to position [643, 0]
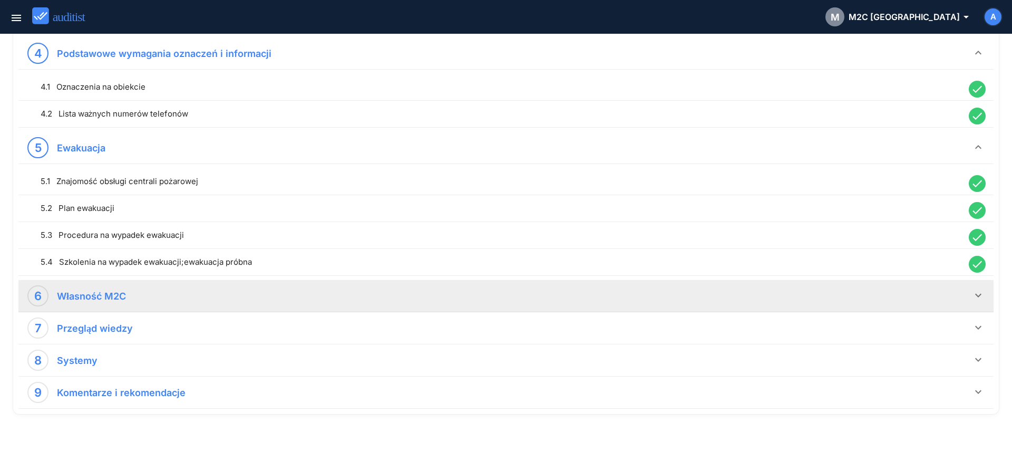
click at [976, 296] on icon "keyboard_arrow_down" at bounding box center [978, 295] width 13 height 13
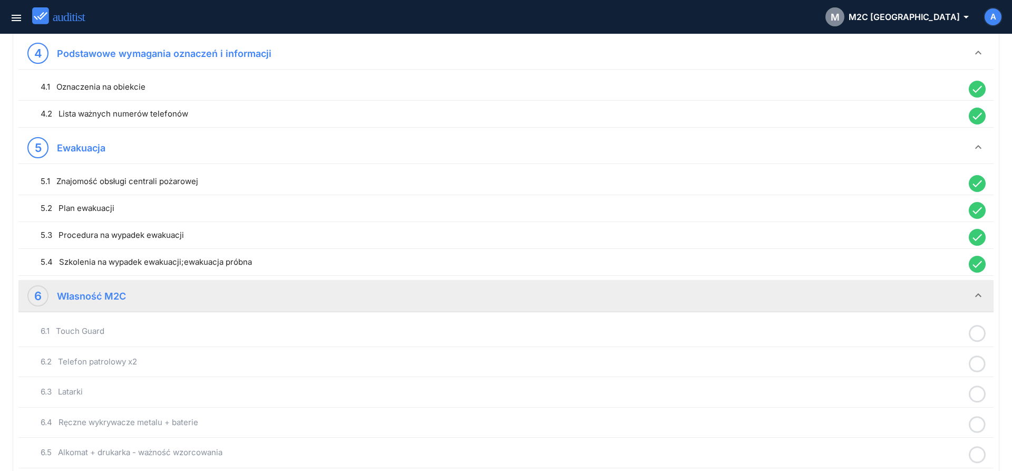
click at [980, 341] on icon at bounding box center [977, 333] width 17 height 21
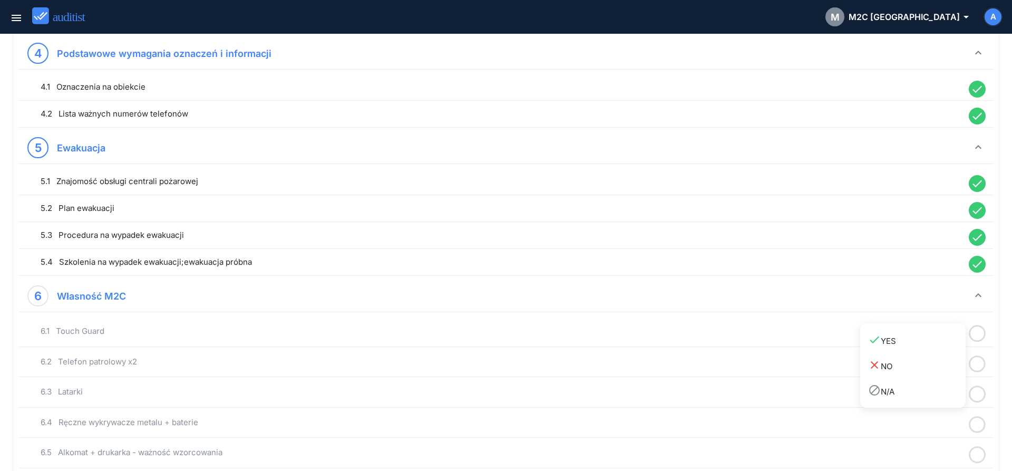
drag, startPoint x: 936, startPoint y: 344, endPoint x: 981, endPoint y: 355, distance: 46.8
click at [944, 347] on div "done YES" at bounding box center [916, 340] width 97 height 14
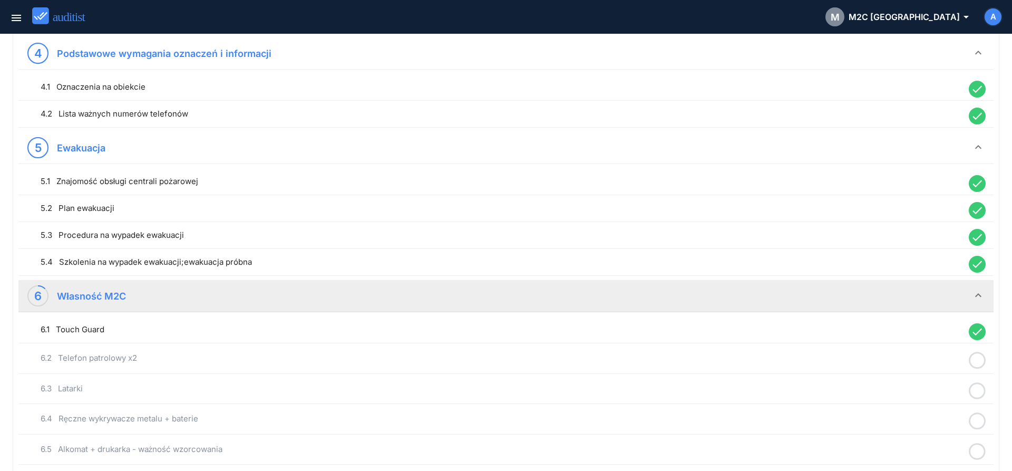
click at [979, 361] on icon at bounding box center [977, 360] width 17 height 21
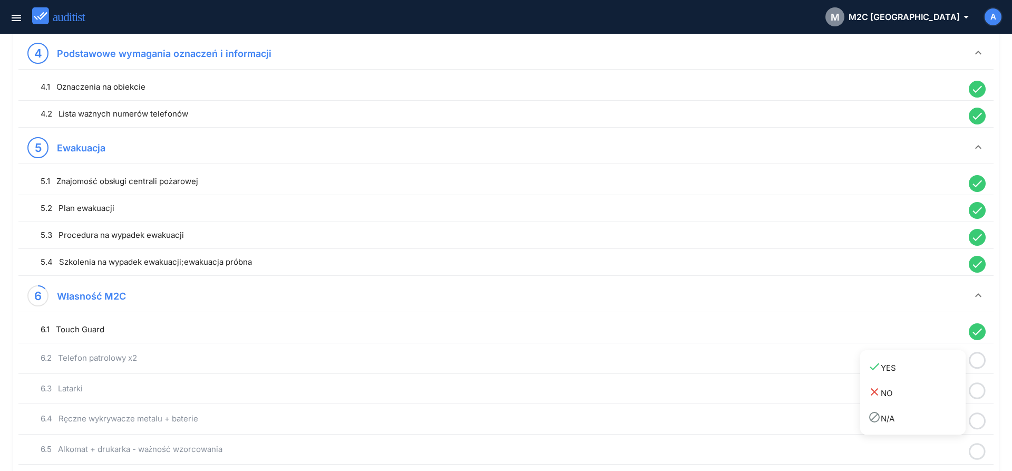
drag, startPoint x: 923, startPoint y: 368, endPoint x: 958, endPoint y: 391, distance: 41.4
click at [922, 371] on div "done YES" at bounding box center [916, 367] width 97 height 14
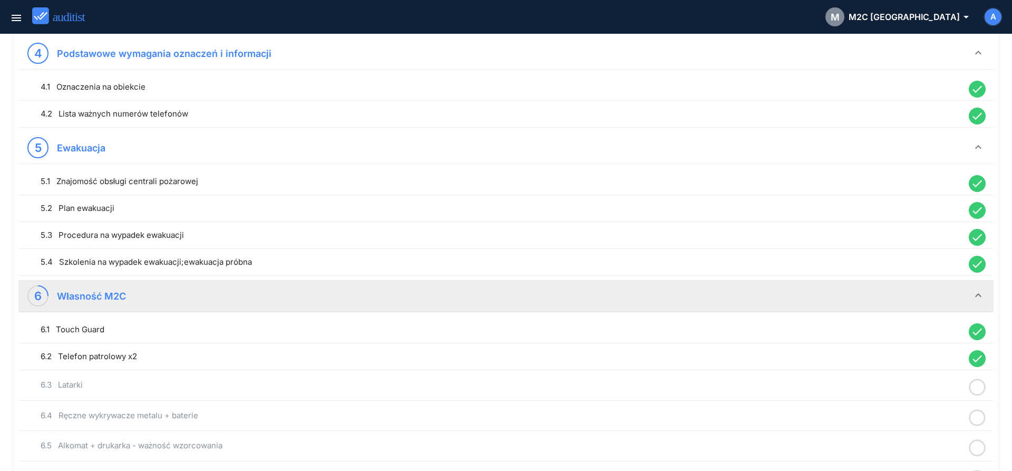
click at [978, 391] on icon at bounding box center [977, 387] width 17 height 21
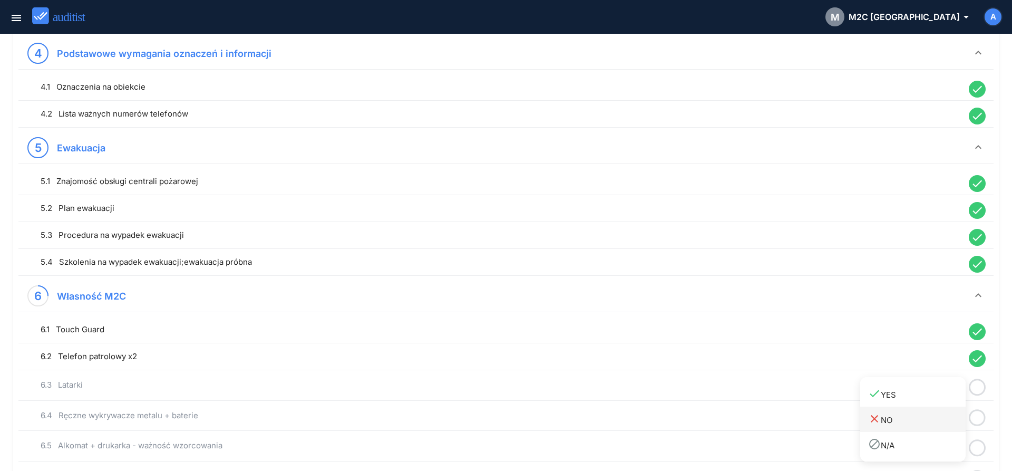
drag, startPoint x: 931, startPoint y: 396, endPoint x: 942, endPoint y: 408, distance: 16.5
click at [933, 401] on div "done YES" at bounding box center [916, 394] width 97 height 14
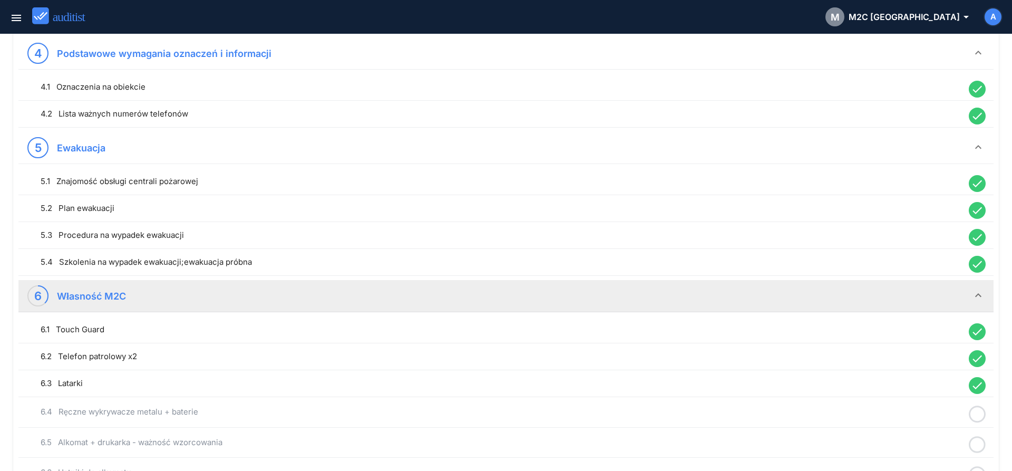
click at [979, 417] on icon at bounding box center [977, 414] width 17 height 21
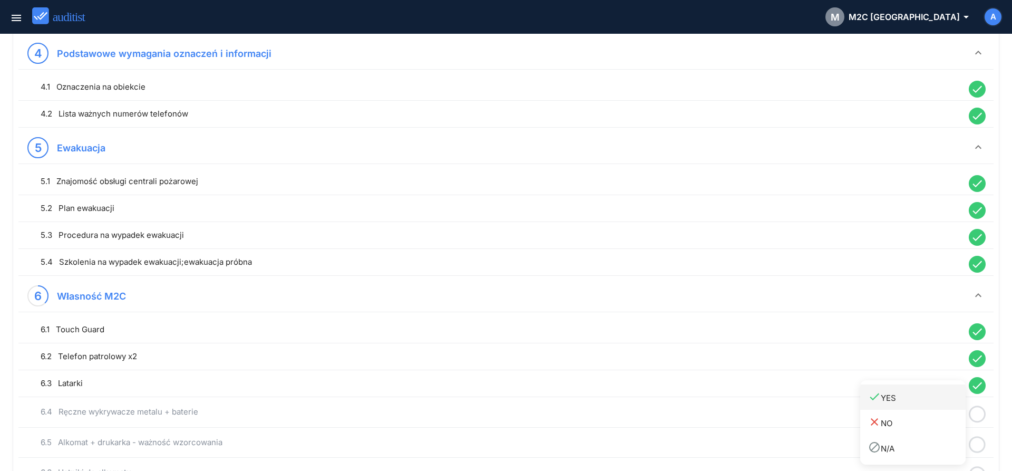
click at [926, 405] on link "done YES" at bounding box center [912, 396] width 105 height 25
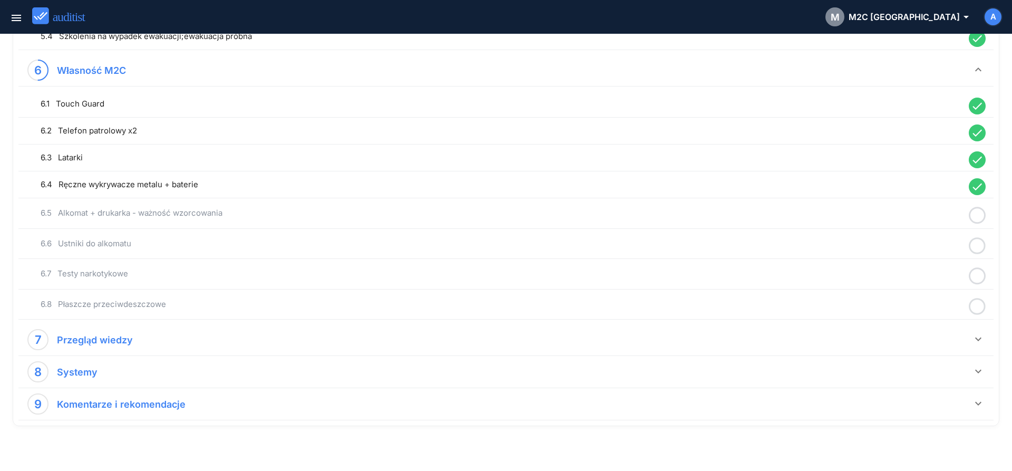
scroll to position [879, 0]
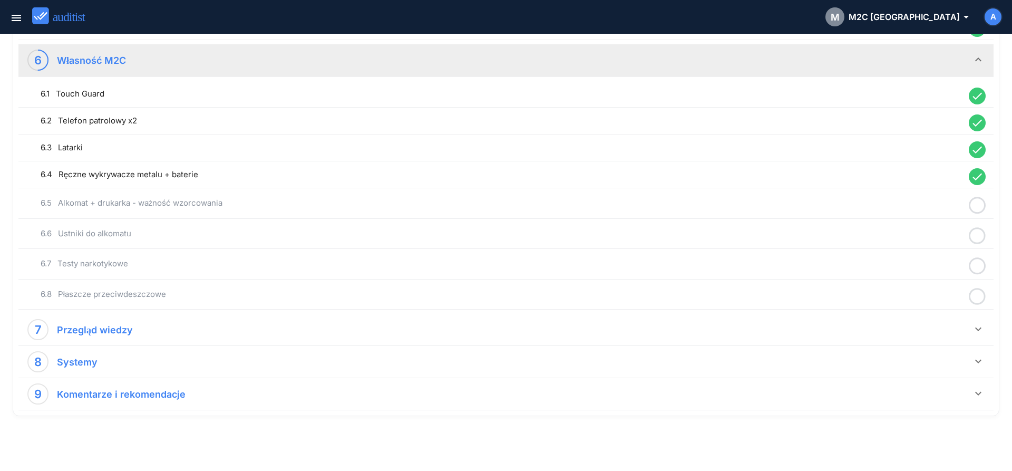
click at [975, 203] on icon at bounding box center [977, 205] width 17 height 21
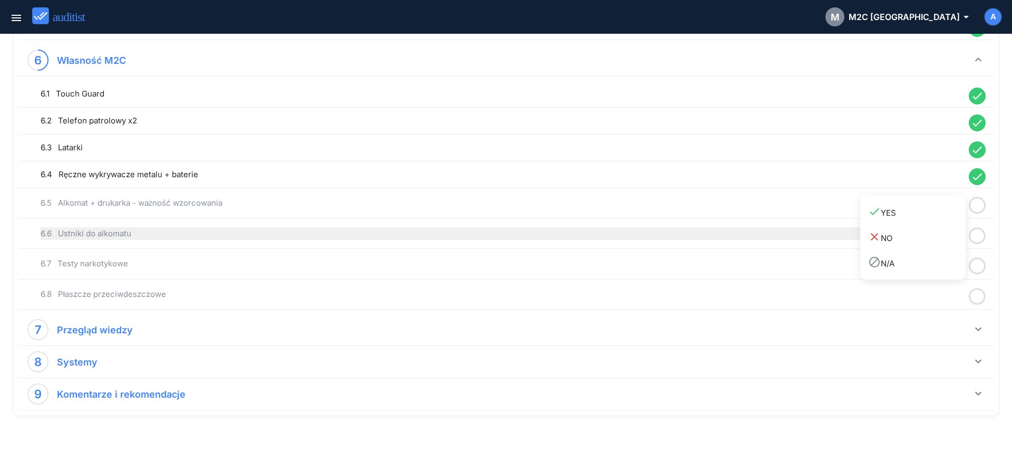
drag, startPoint x: 910, startPoint y: 212, endPoint x: 959, endPoint y: 227, distance: 51.3
click at [911, 212] on div "done YES" at bounding box center [916, 212] width 97 height 14
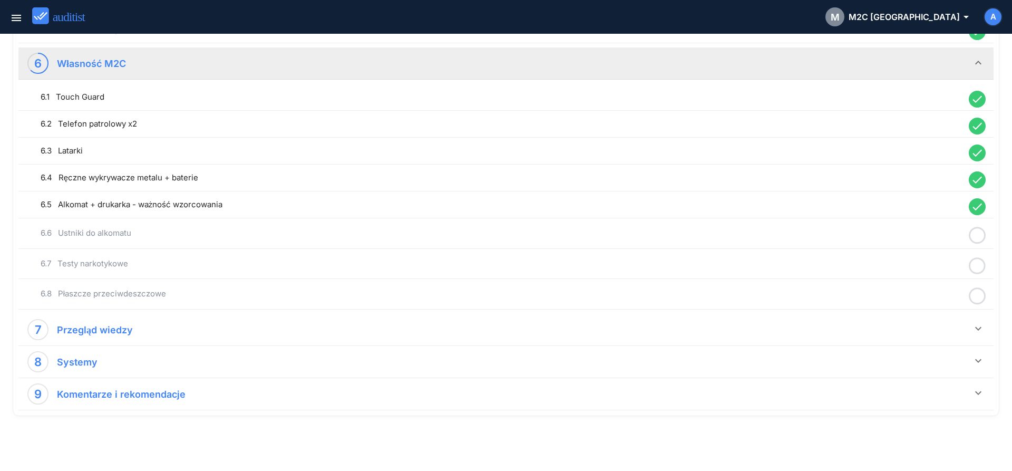
click at [977, 237] on icon at bounding box center [977, 235] width 17 height 21
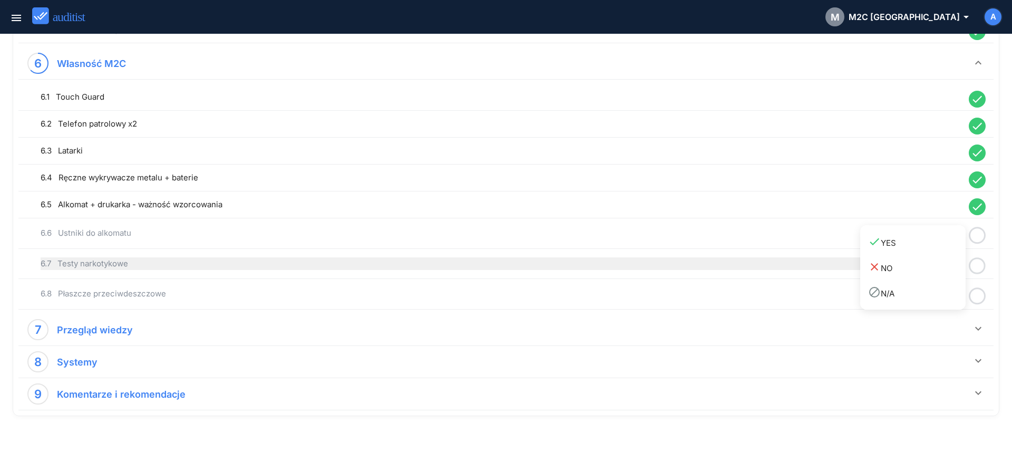
drag, startPoint x: 915, startPoint y: 245, endPoint x: 954, endPoint y: 262, distance: 43.4
click at [917, 246] on div "done YES" at bounding box center [916, 242] width 97 height 14
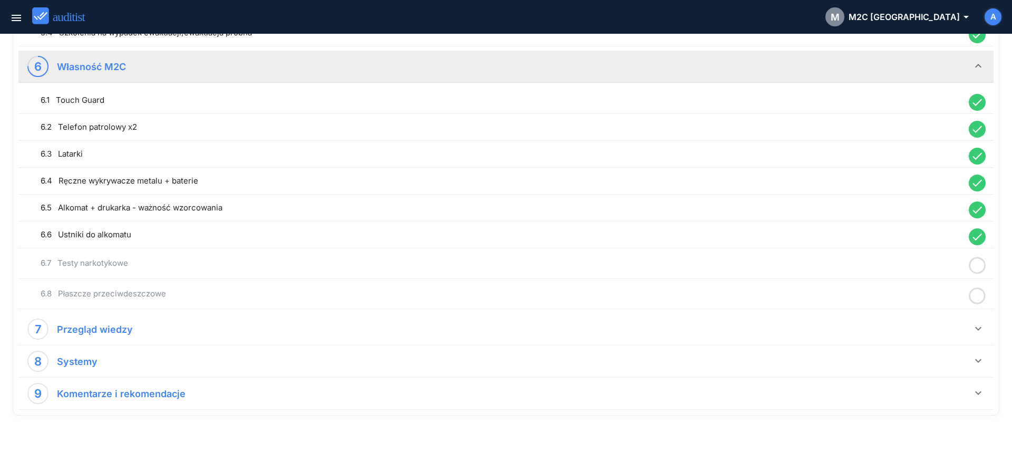
click at [973, 267] on icon at bounding box center [977, 265] width 17 height 21
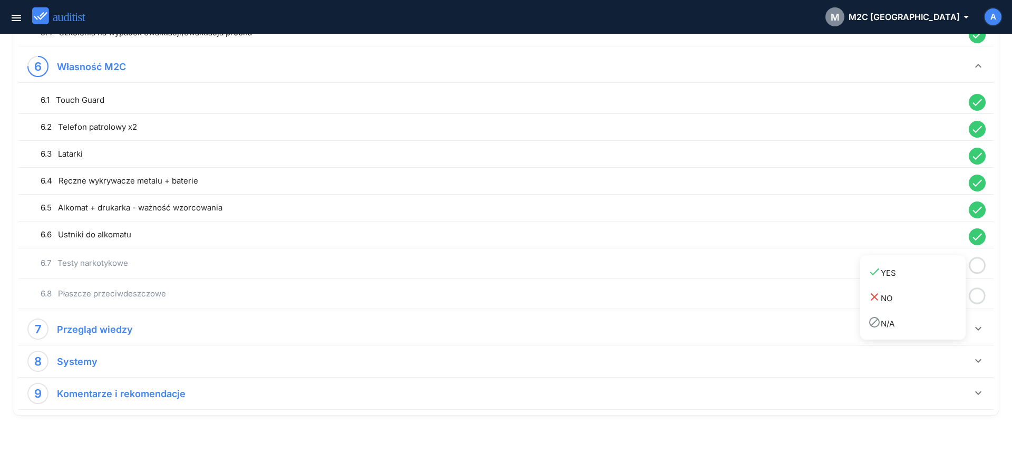
click at [938, 279] on link "done YES" at bounding box center [912, 271] width 105 height 25
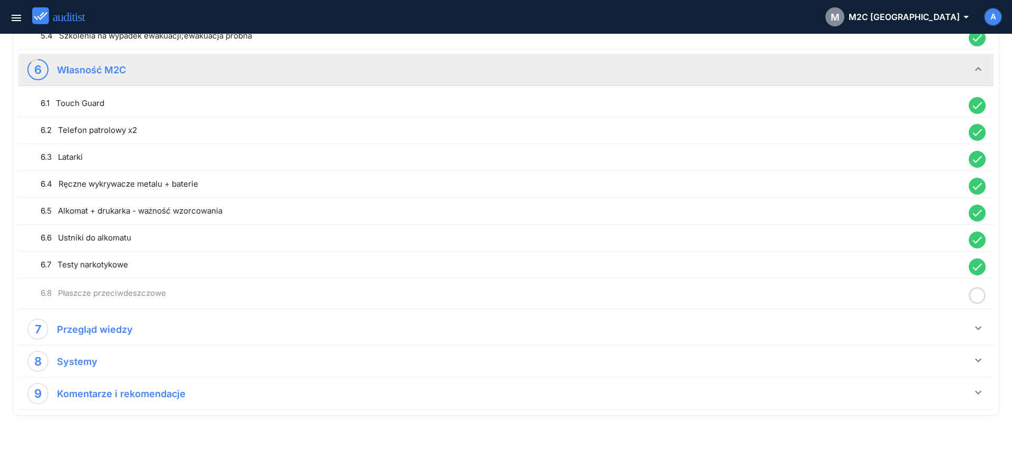
click at [981, 297] on icon at bounding box center [977, 295] width 17 height 21
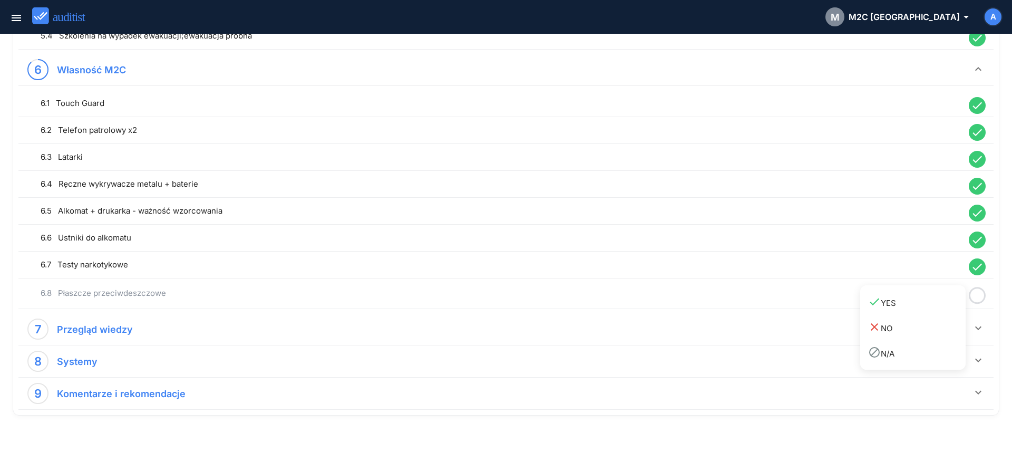
drag, startPoint x: 921, startPoint y: 301, endPoint x: 941, endPoint y: 318, distance: 25.8
click at [922, 306] on div "done YES" at bounding box center [916, 302] width 97 height 14
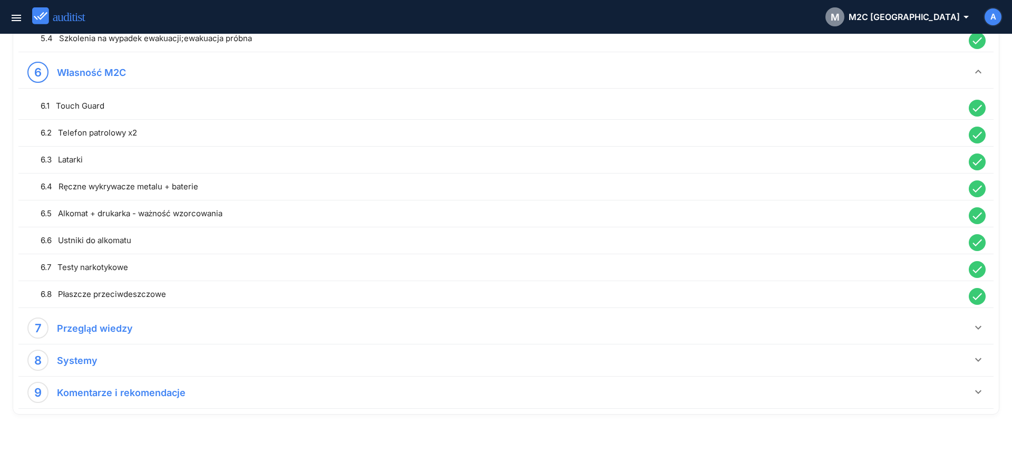
scroll to position [867, 0]
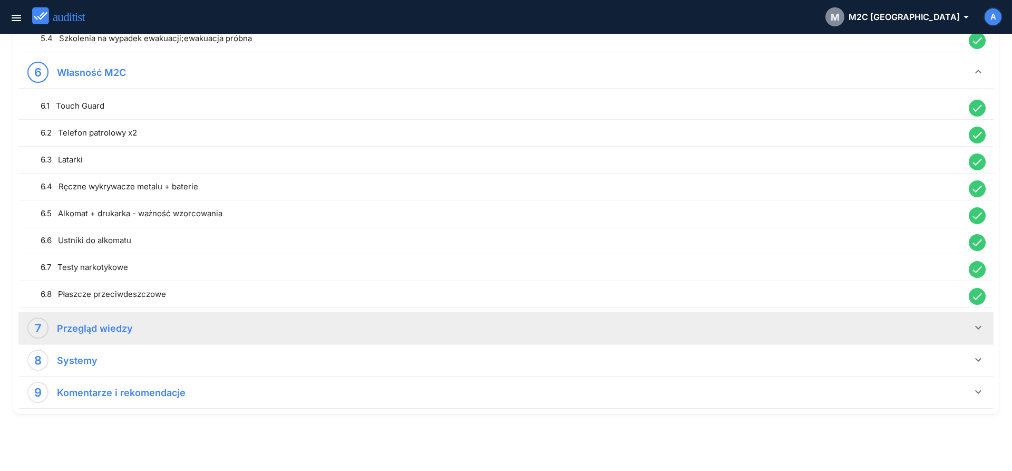
click at [976, 327] on icon "keyboard_arrow_down" at bounding box center [978, 327] width 13 height 13
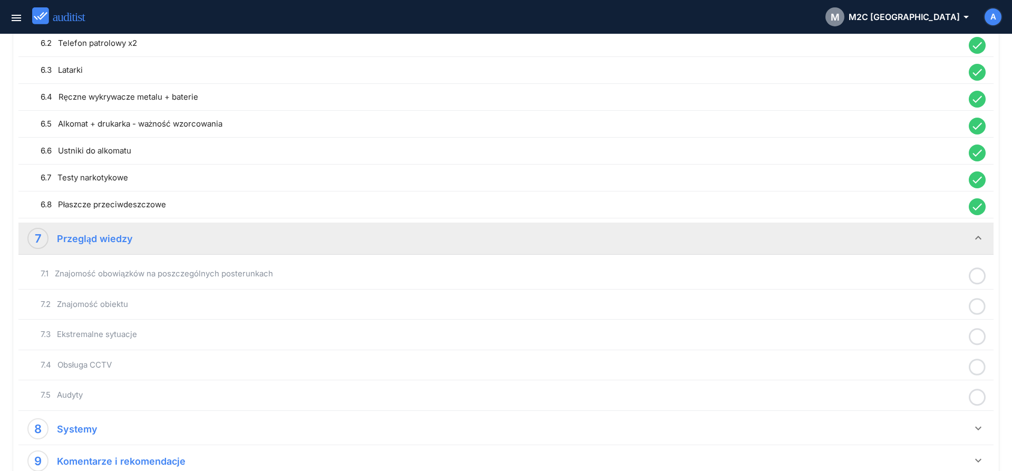
scroll to position [1025, 0]
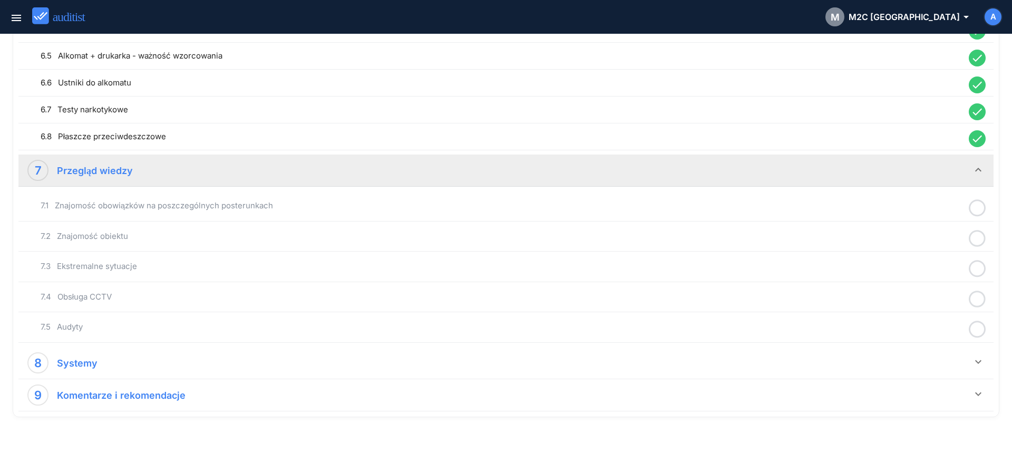
click at [972, 208] on icon at bounding box center [977, 208] width 17 height 21
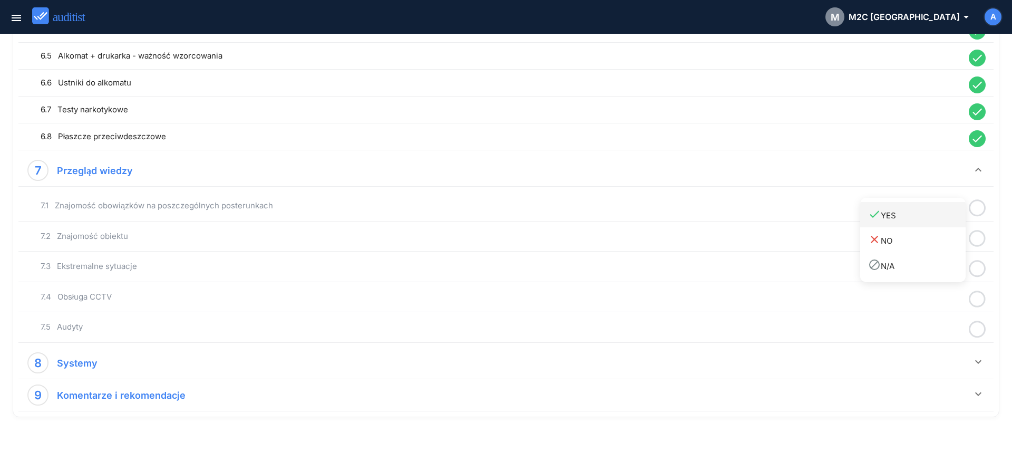
click at [939, 218] on div "done YES" at bounding box center [916, 215] width 97 height 14
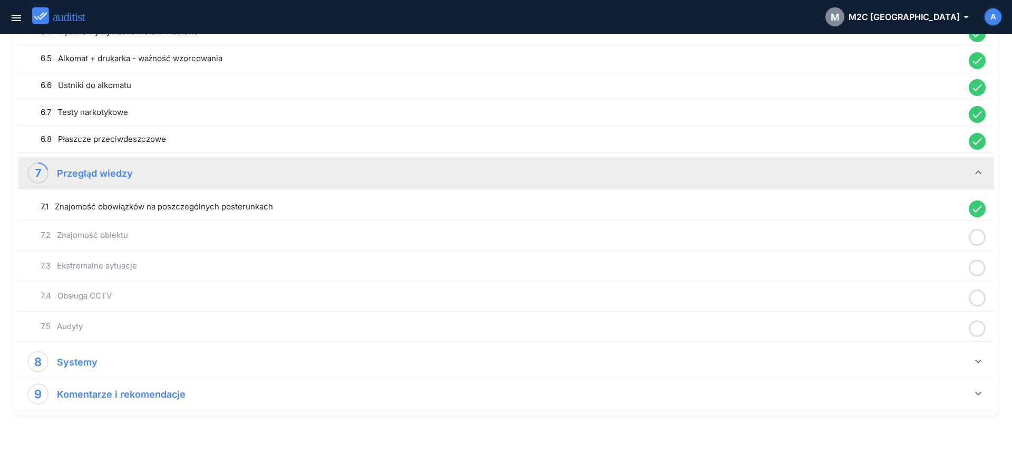
click at [977, 236] on icon at bounding box center [977, 237] width 17 height 21
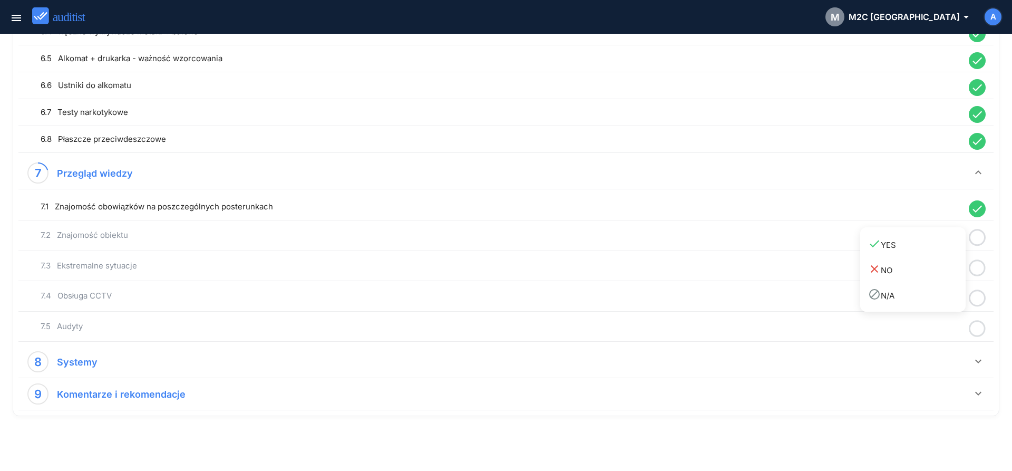
drag, startPoint x: 931, startPoint y: 247, endPoint x: 955, endPoint y: 258, distance: 26.4
click at [932, 249] on div "done YES" at bounding box center [916, 244] width 97 height 14
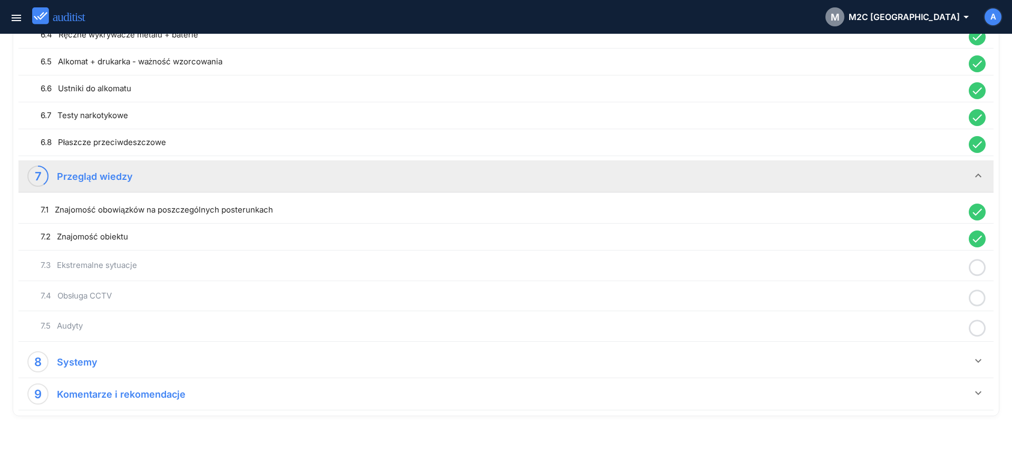
click at [978, 266] on icon at bounding box center [977, 267] width 17 height 21
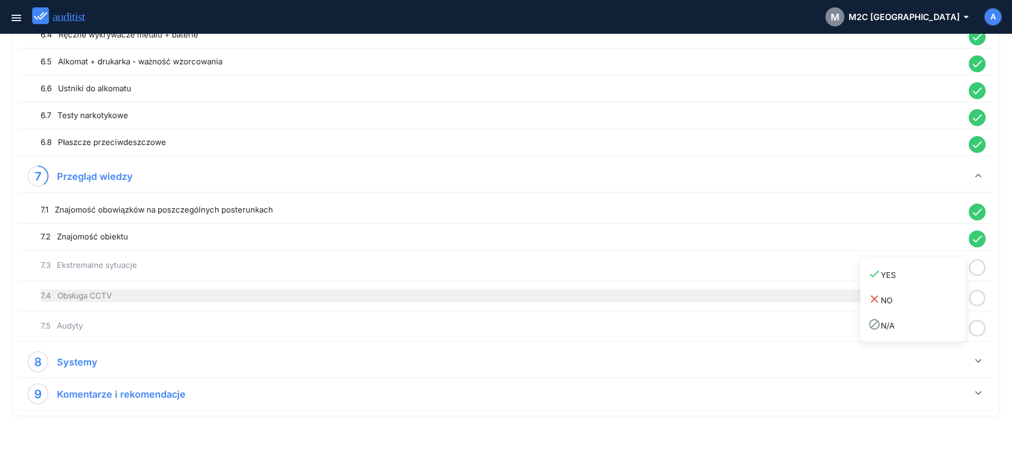
drag, startPoint x: 925, startPoint y: 275, endPoint x: 946, endPoint y: 289, distance: 25.1
click at [925, 277] on div "done YES" at bounding box center [916, 274] width 97 height 14
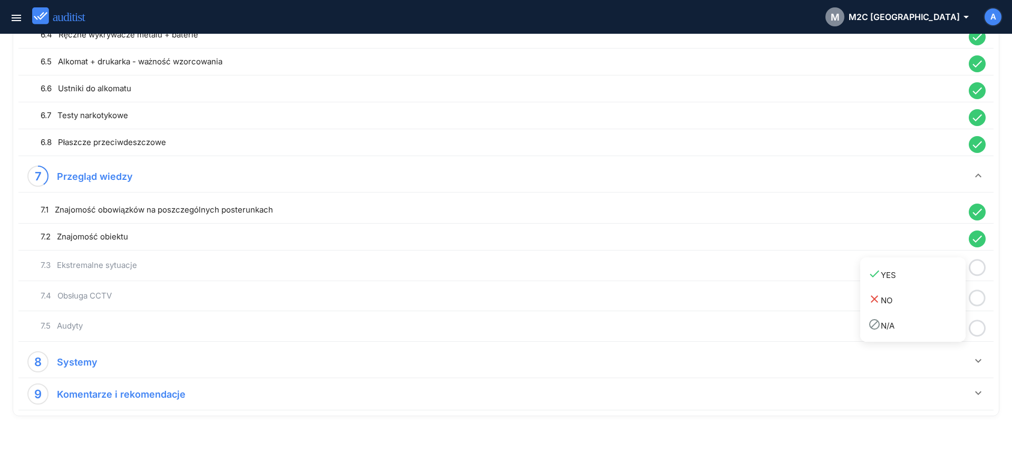
scroll to position [1016, 0]
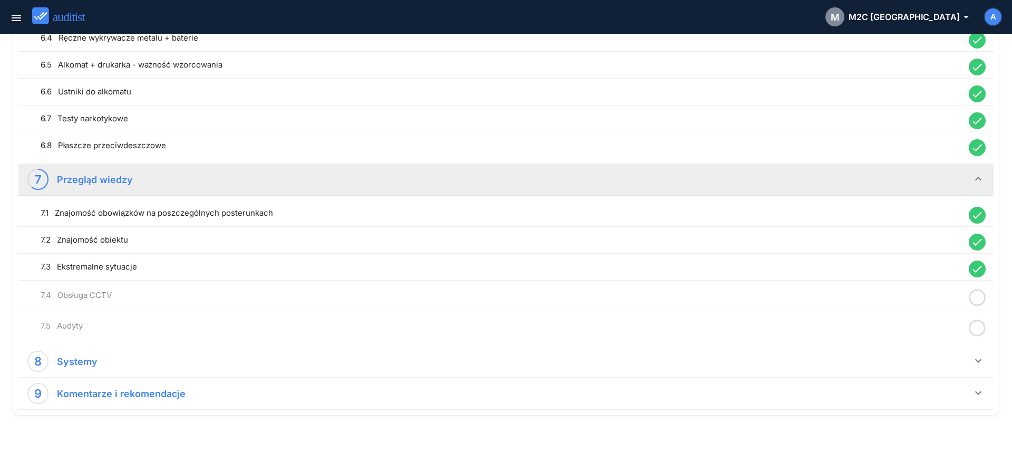
click at [974, 299] on icon at bounding box center [977, 297] width 17 height 21
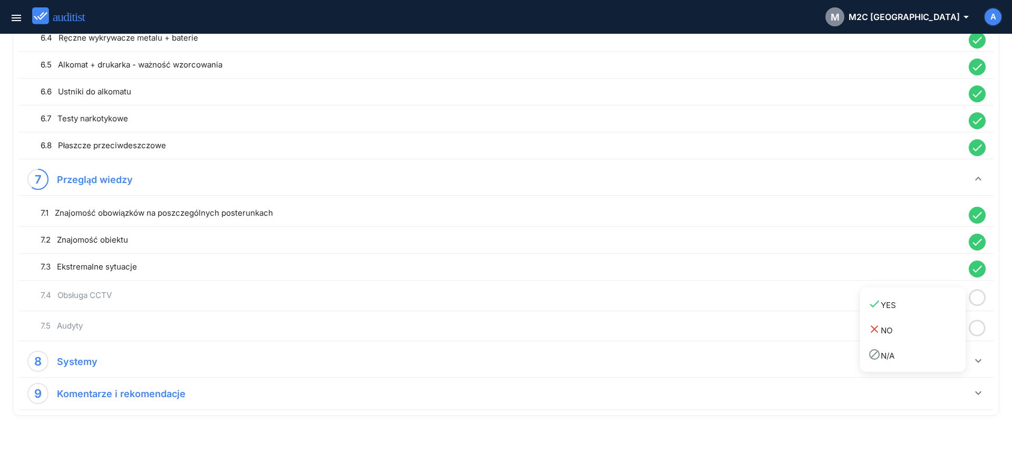
drag, startPoint x: 923, startPoint y: 307, endPoint x: 963, endPoint y: 326, distance: 44.3
click at [936, 312] on link "done YES" at bounding box center [912, 303] width 105 height 25
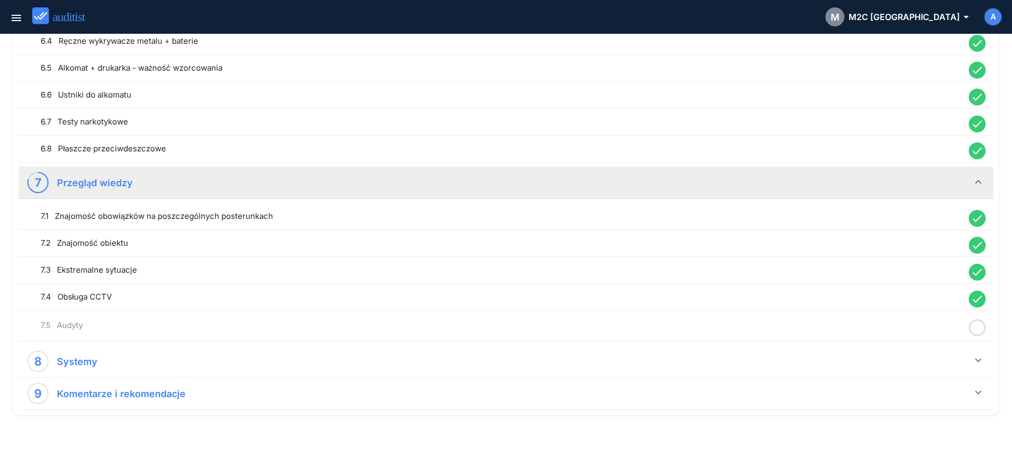
click at [977, 326] on icon at bounding box center [977, 327] width 17 height 21
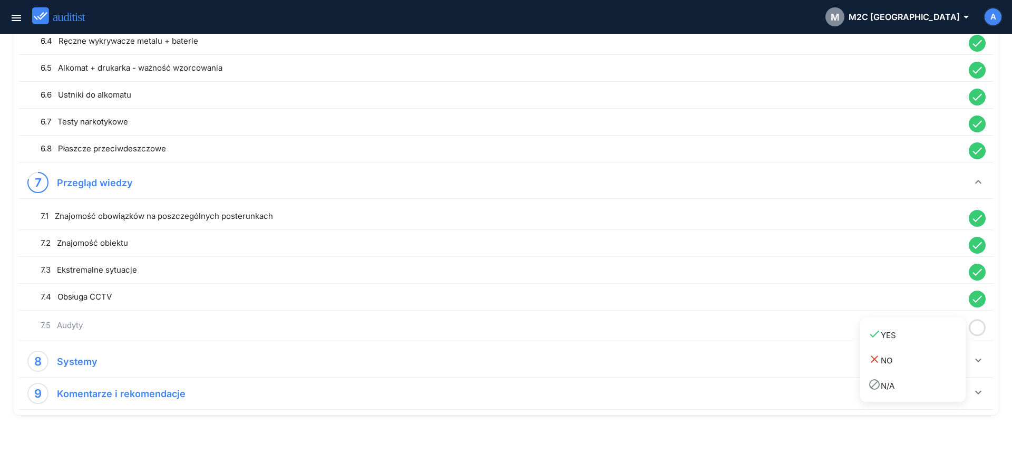
drag, startPoint x: 921, startPoint y: 332, endPoint x: 929, endPoint y: 335, distance: 8.3
click at [920, 333] on div "done YES" at bounding box center [916, 334] width 97 height 14
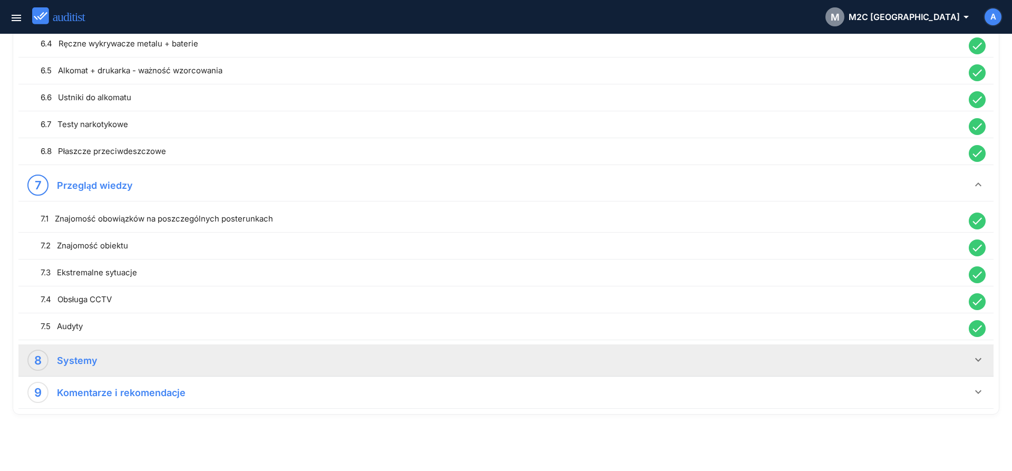
click at [976, 359] on icon "keyboard_arrow_down" at bounding box center [978, 359] width 13 height 13
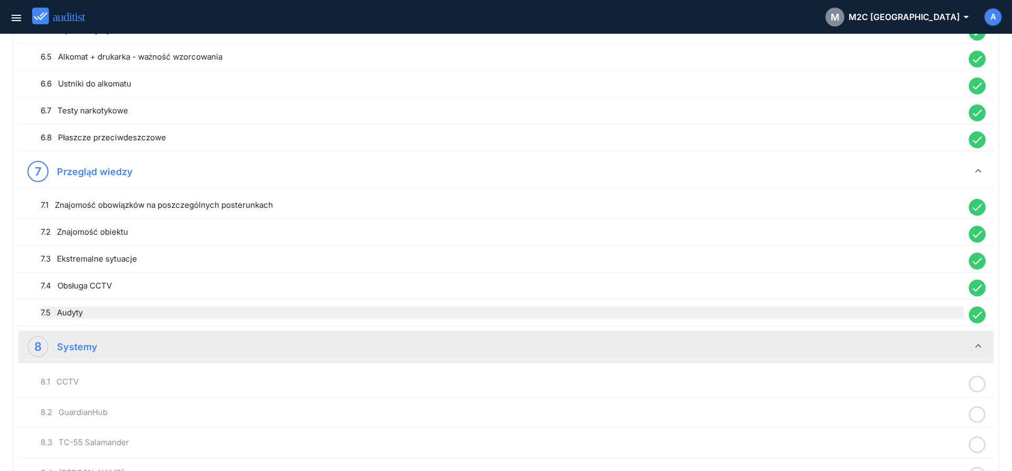
scroll to position [1167, 0]
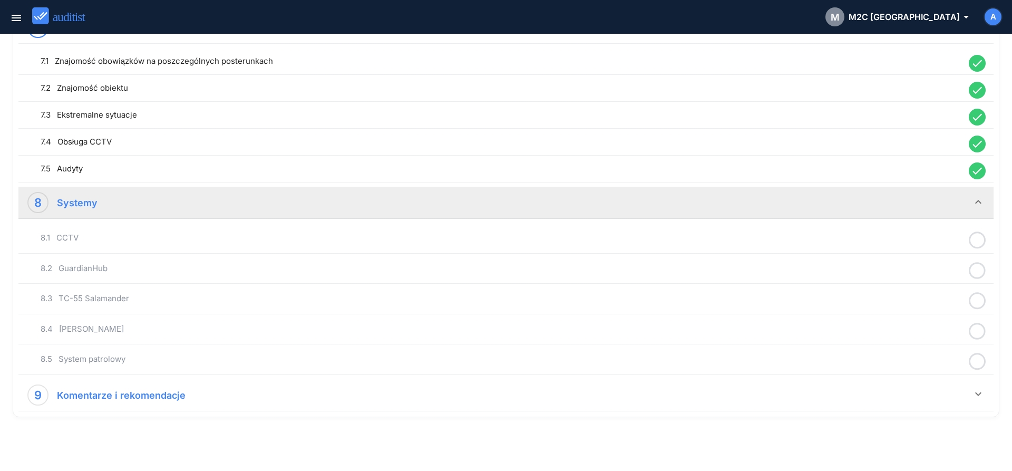
click at [973, 243] on icon at bounding box center [977, 240] width 17 height 21
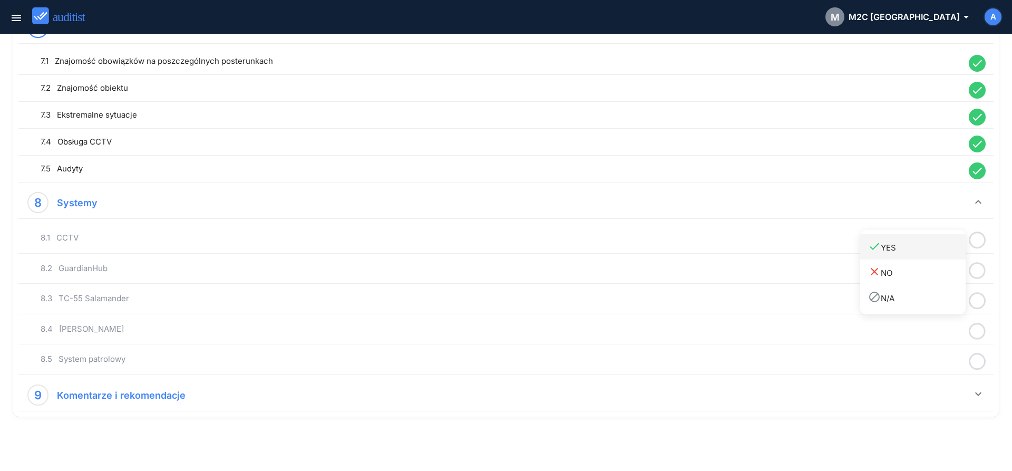
drag, startPoint x: 919, startPoint y: 251, endPoint x: 977, endPoint y: 282, distance: 65.6
click at [919, 251] on div "done YES" at bounding box center [916, 247] width 97 height 14
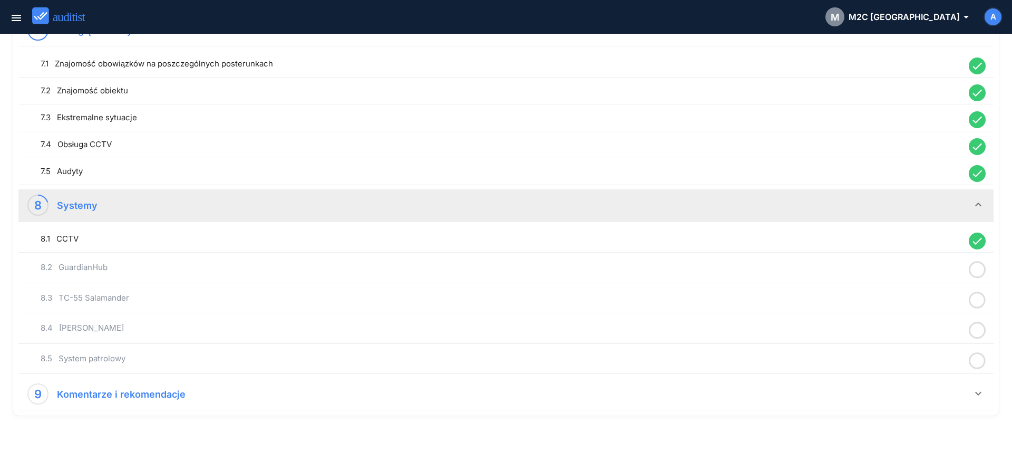
click at [980, 274] on icon at bounding box center [977, 269] width 17 height 21
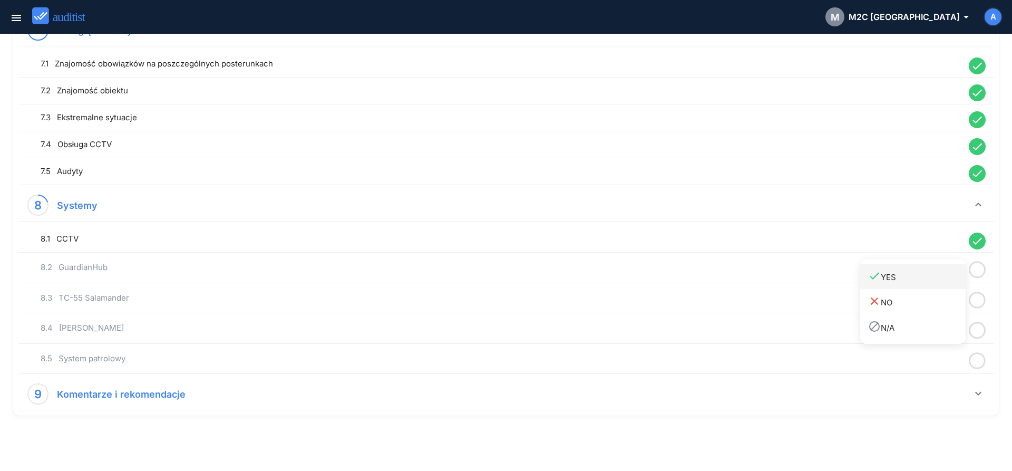
click at [935, 280] on div "done YES" at bounding box center [916, 276] width 97 height 14
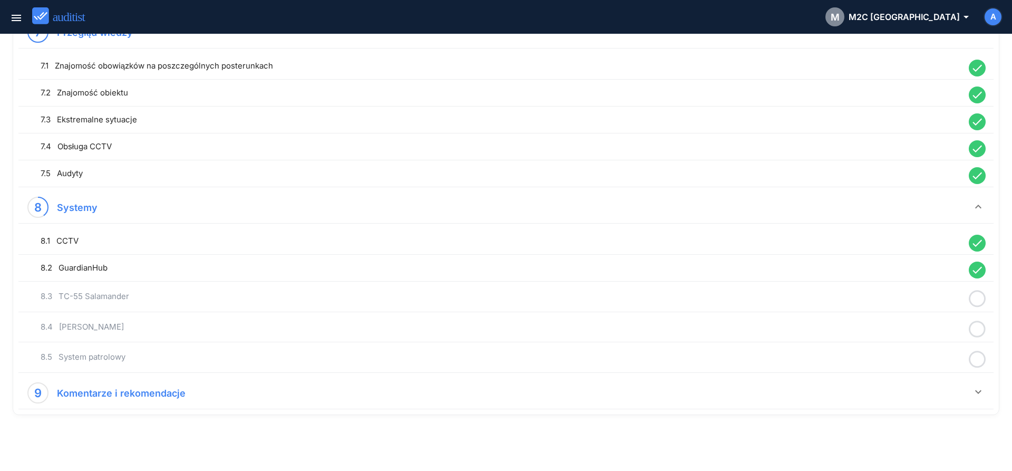
scroll to position [1162, 0]
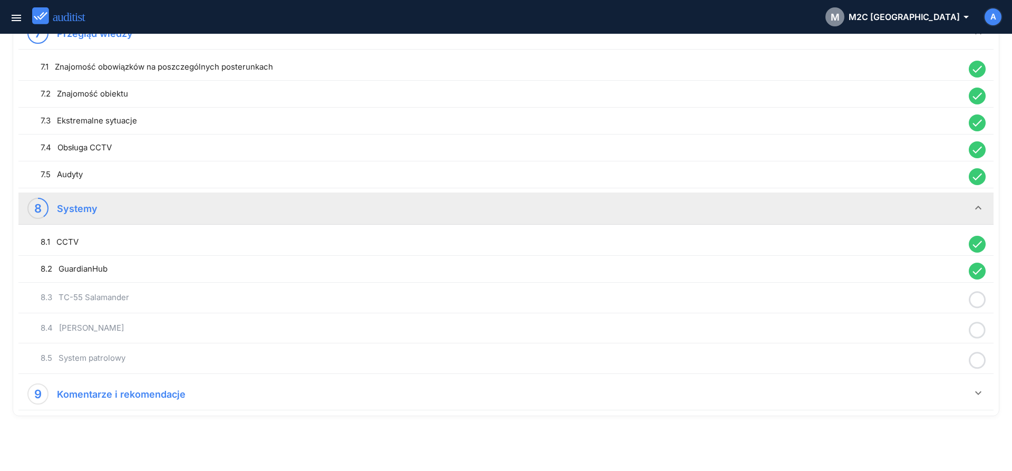
click at [972, 296] on icon at bounding box center [977, 299] width 17 height 21
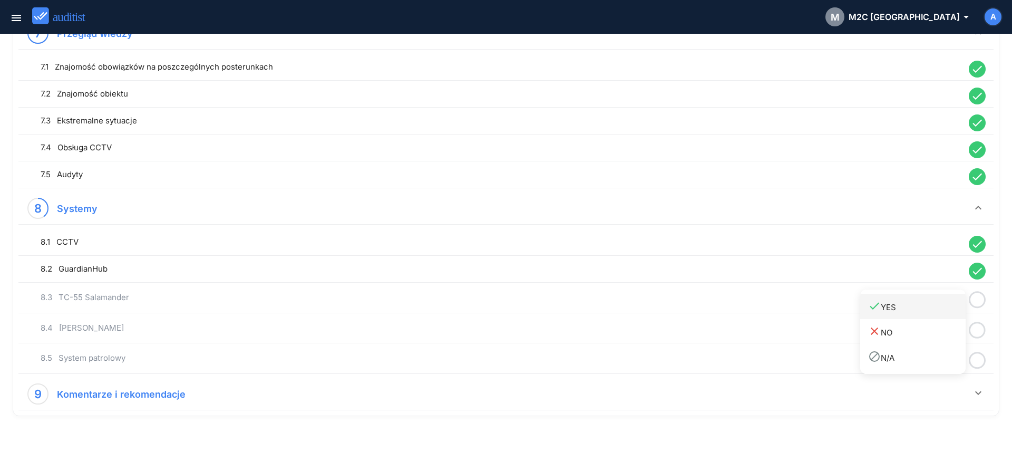
drag
click at [937, 306] on div "done YES" at bounding box center [916, 306] width 97 height 14
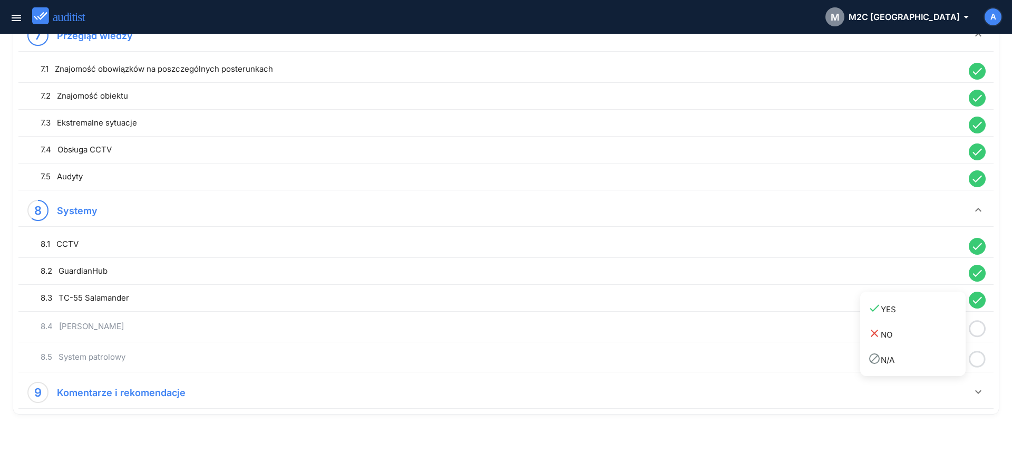
scroll to position [1158, 0]
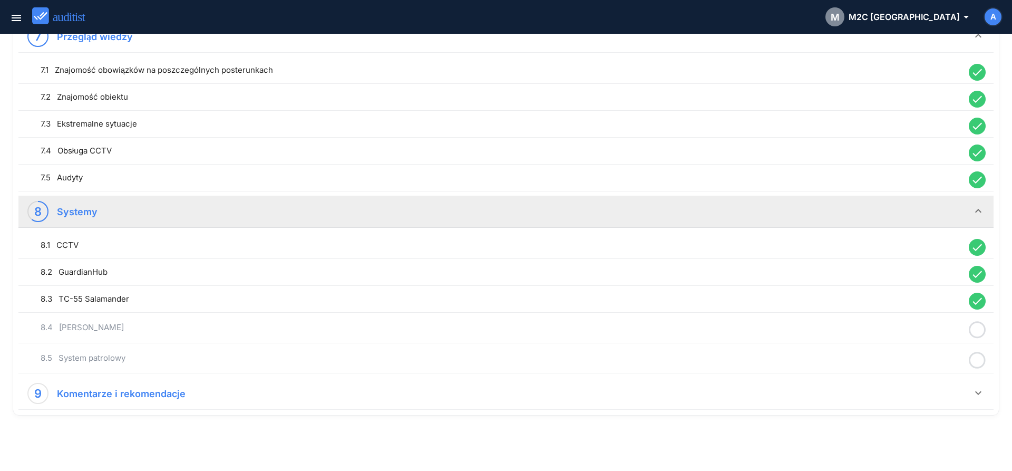
click at [976, 325] on icon at bounding box center [977, 329] width 17 height 21
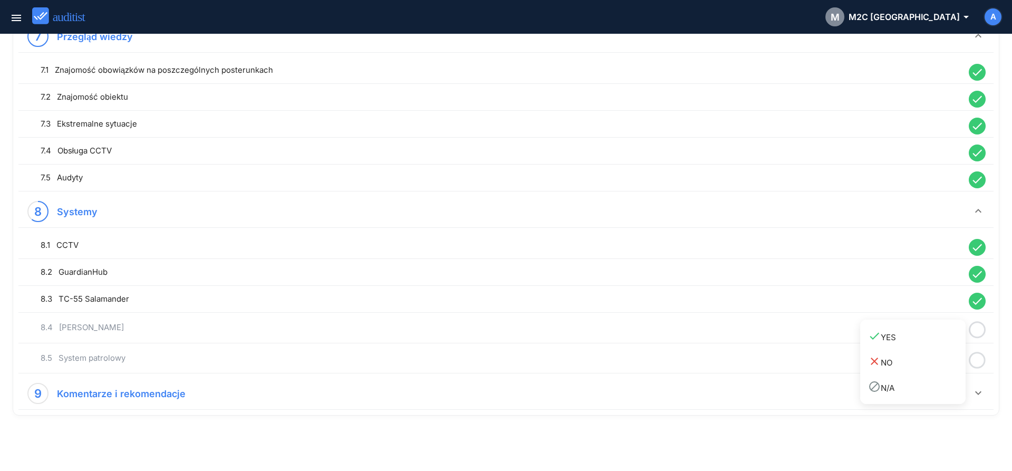
click at [946, 337] on div "done YES" at bounding box center [916, 336] width 97 height 14
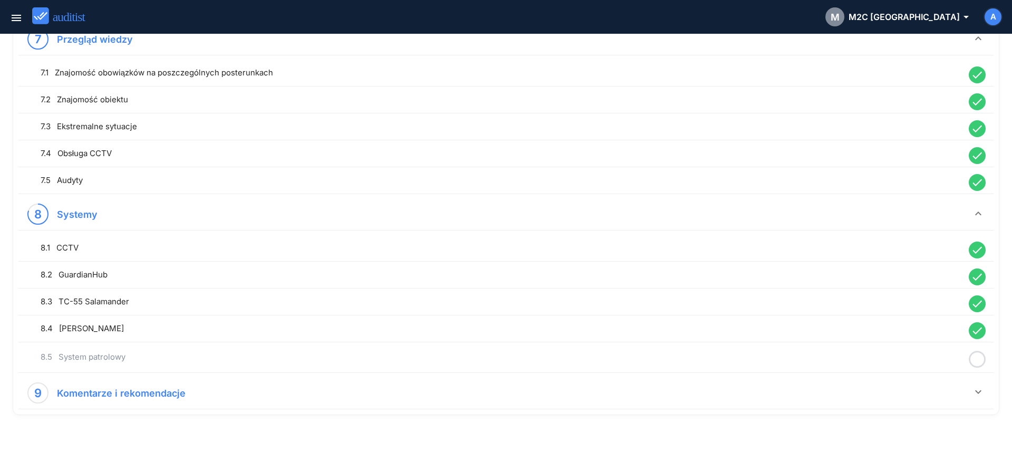
scroll to position [1155, 0]
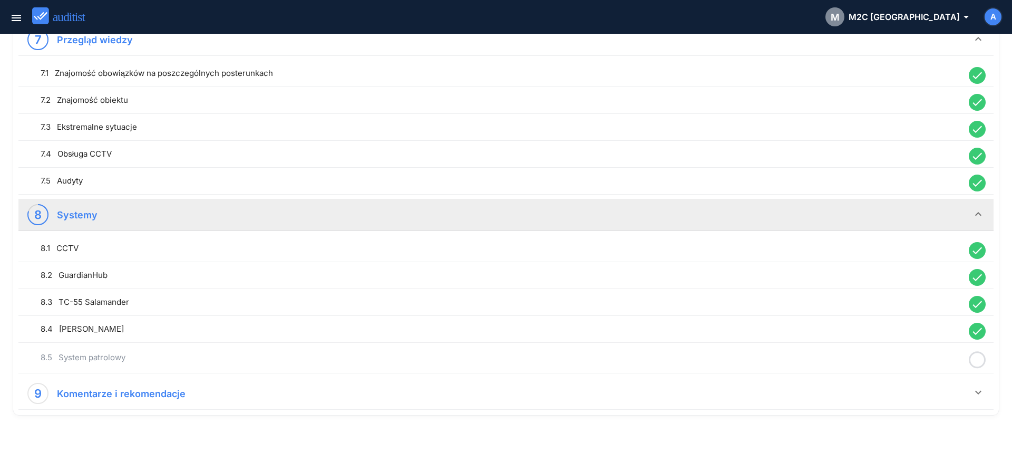
click at [978, 358] on icon at bounding box center [977, 359] width 17 height 21
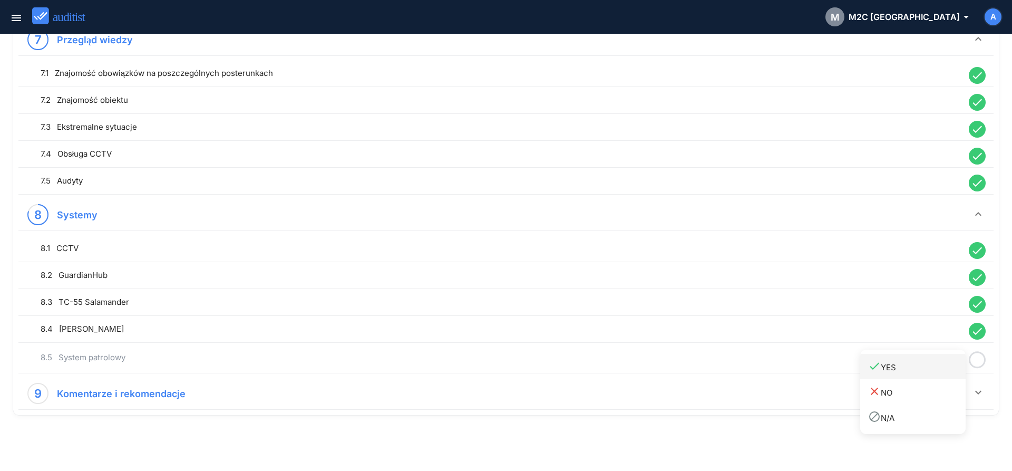
click at [945, 368] on div "done YES" at bounding box center [916, 366] width 97 height 14
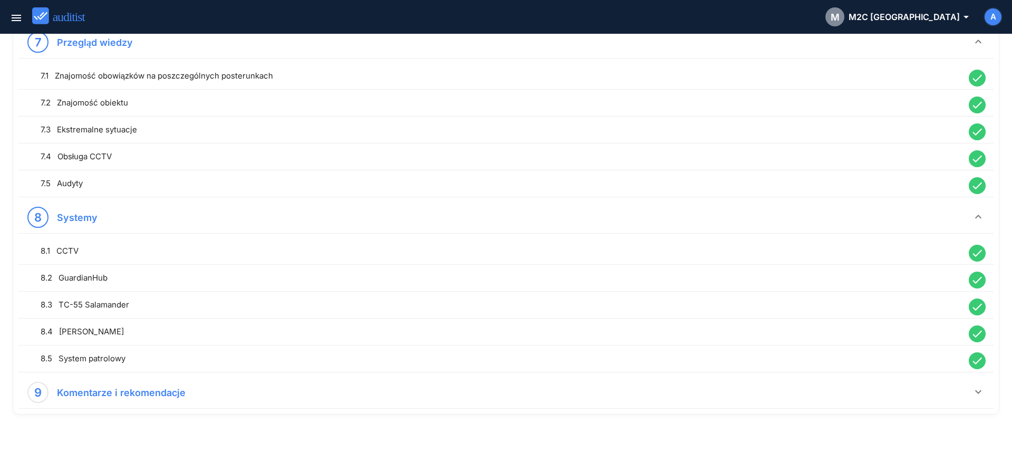
scroll to position [1153, 0]
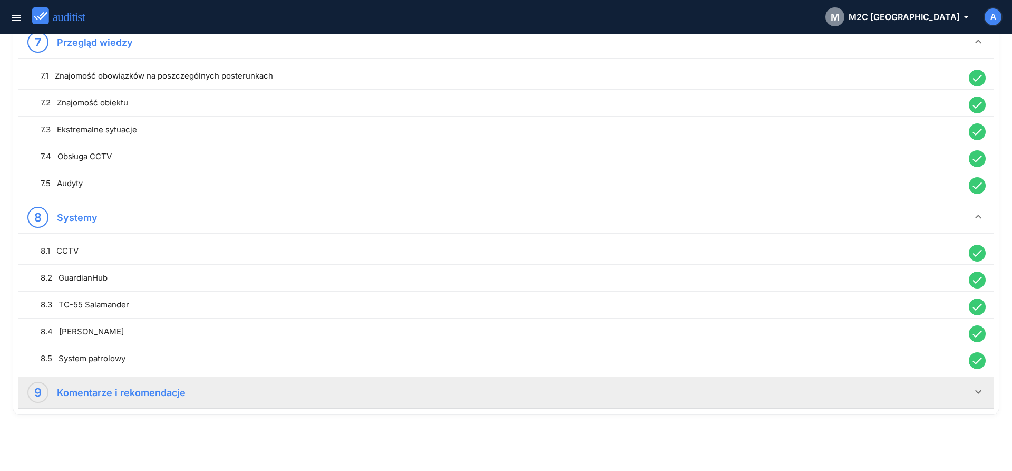
click at [958, 390] on div "9 Komentarze i rekomendacje" at bounding box center [499, 392] width 944 height 21
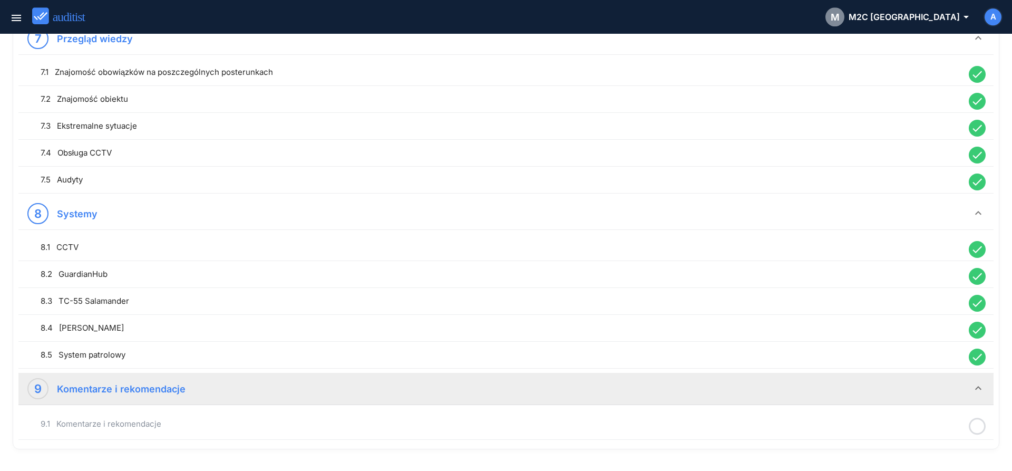
scroll to position [1191, 0]
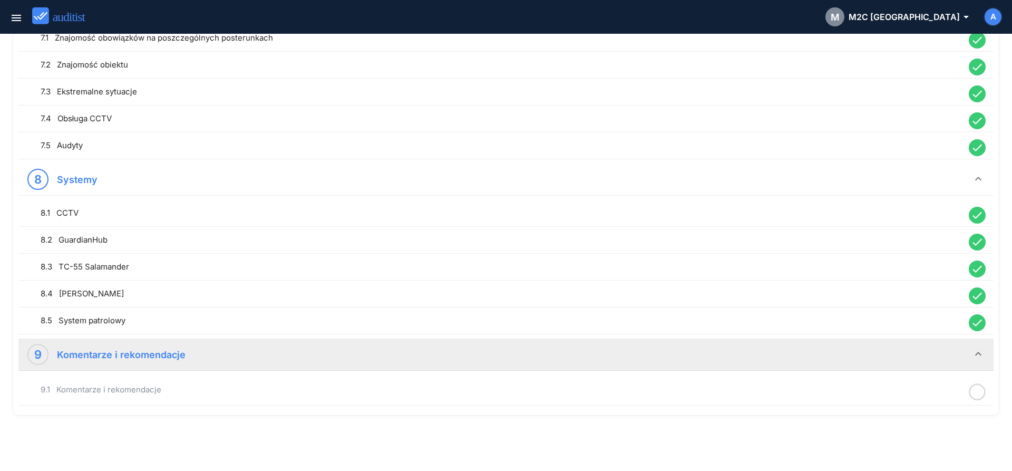
click at [977, 391] on icon at bounding box center [977, 392] width 17 height 21
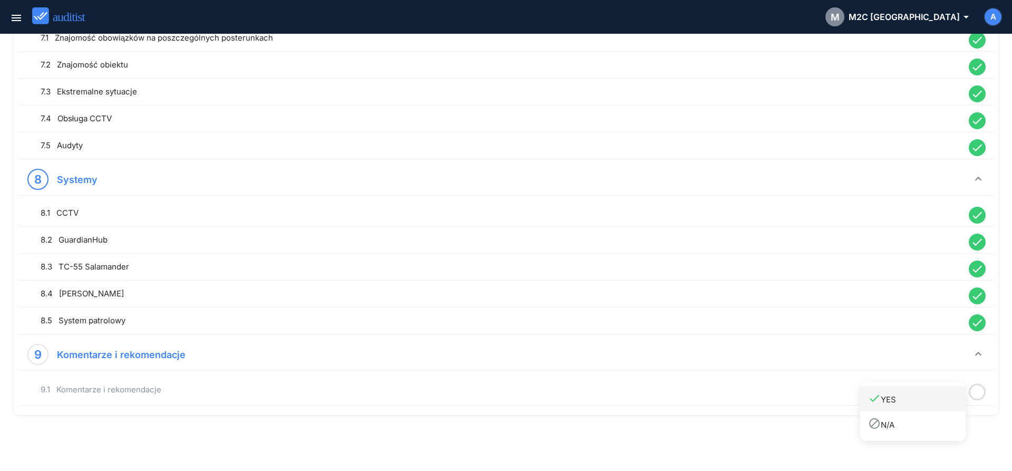
click at [913, 401] on div "done YES" at bounding box center [916, 399] width 97 height 14
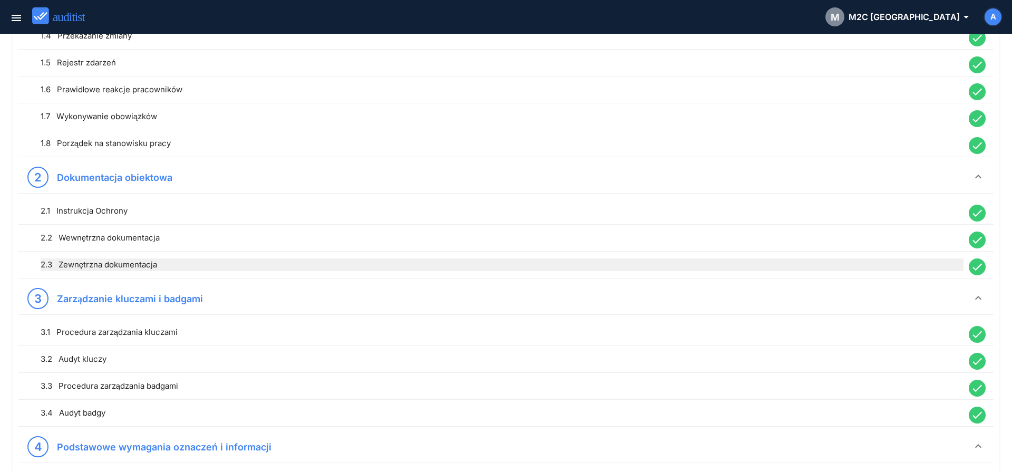
scroll to position [0, 0]
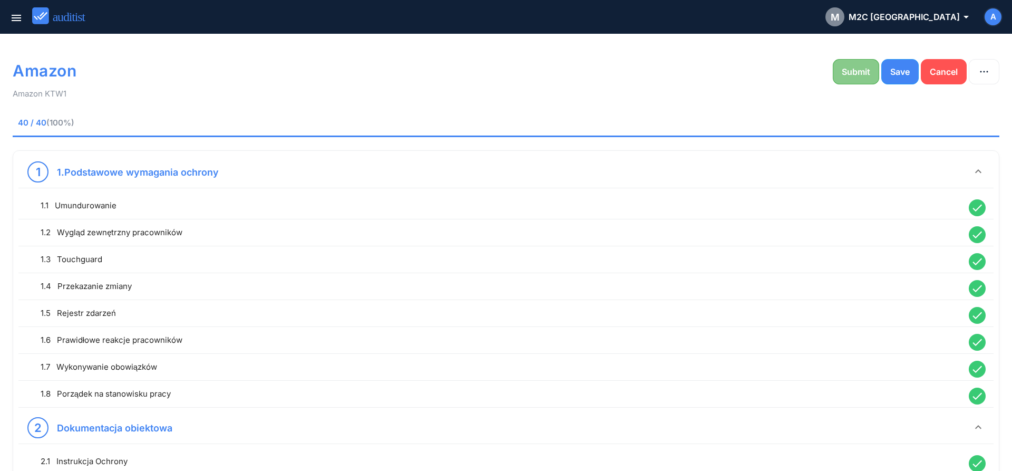
click at [860, 69] on div "Submit" at bounding box center [856, 71] width 28 height 13
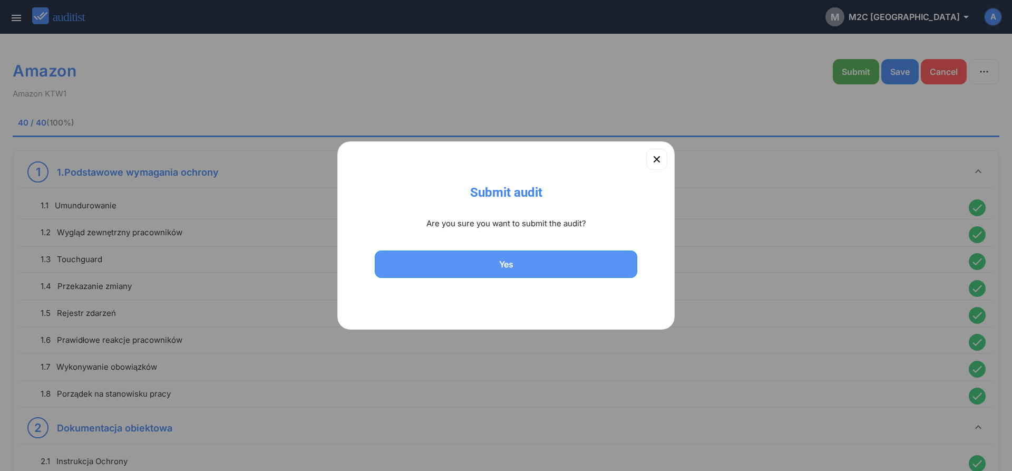
click at [539, 267] on div "Yes" at bounding box center [505, 264] width 235 height 13
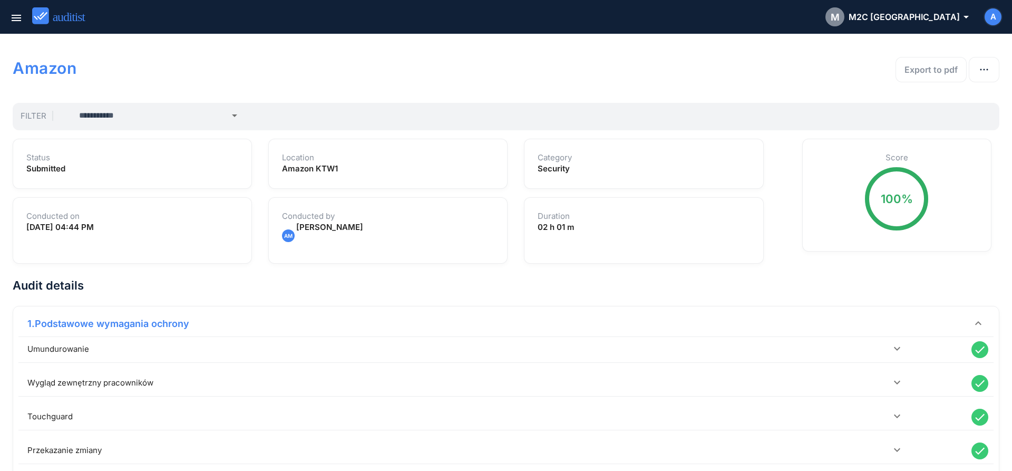
click at [58, 23] on img at bounding box center [63, 15] width 63 height 17
click at [62, 21] on img at bounding box center [63, 15] width 63 height 17
click at [18, 23] on icon "menu" at bounding box center [16, 18] width 13 height 13
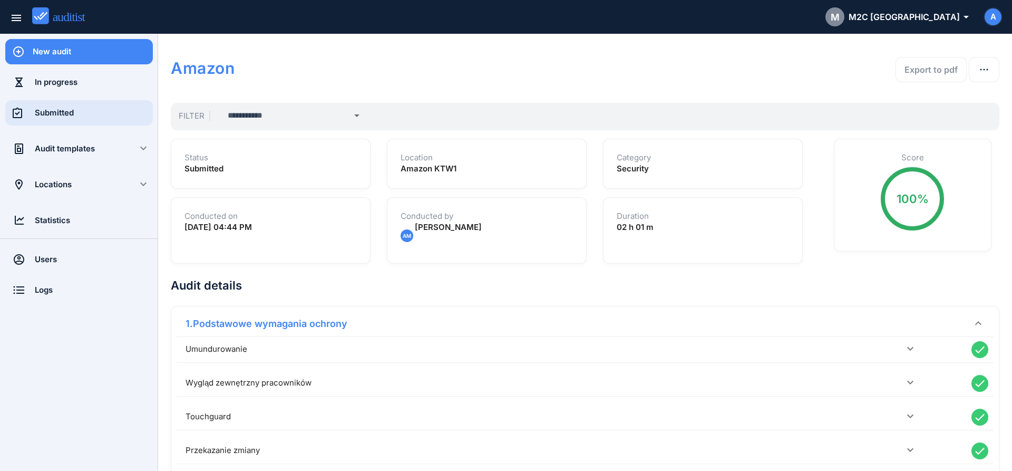
click at [62, 109] on div "Submitted" at bounding box center [94, 113] width 118 height 12
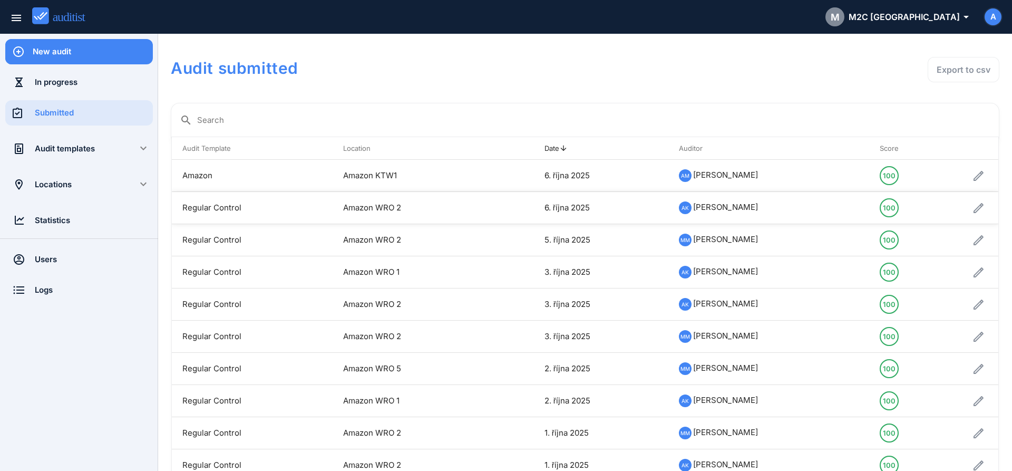
click at [365, 210] on td "Amazon WRO 2" at bounding box center [412, 208] width 159 height 32
